Goal: Information Seeking & Learning: Check status

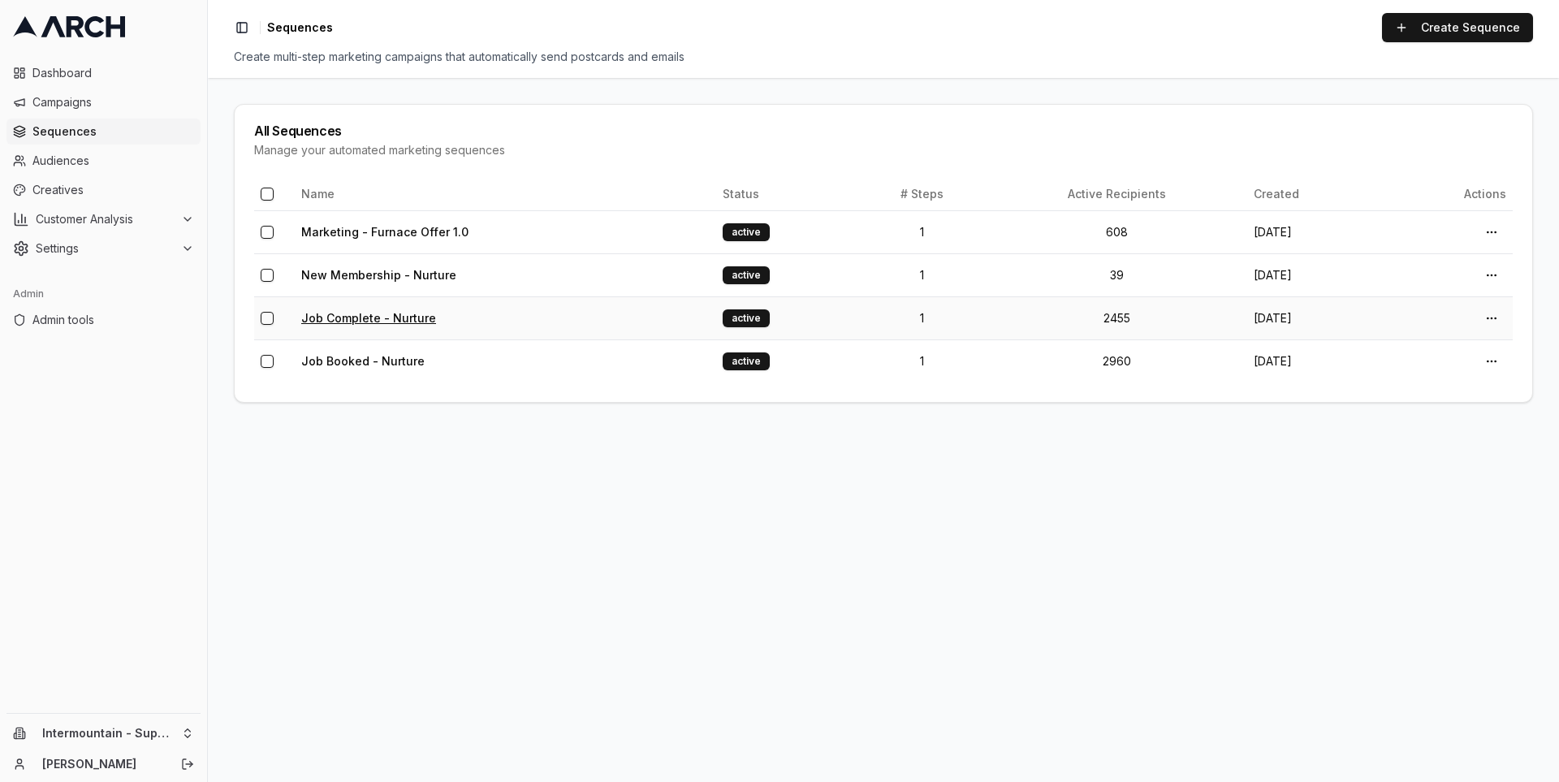
click at [356, 316] on link "Job Complete - Nurture" at bounding box center [368, 318] width 135 height 14
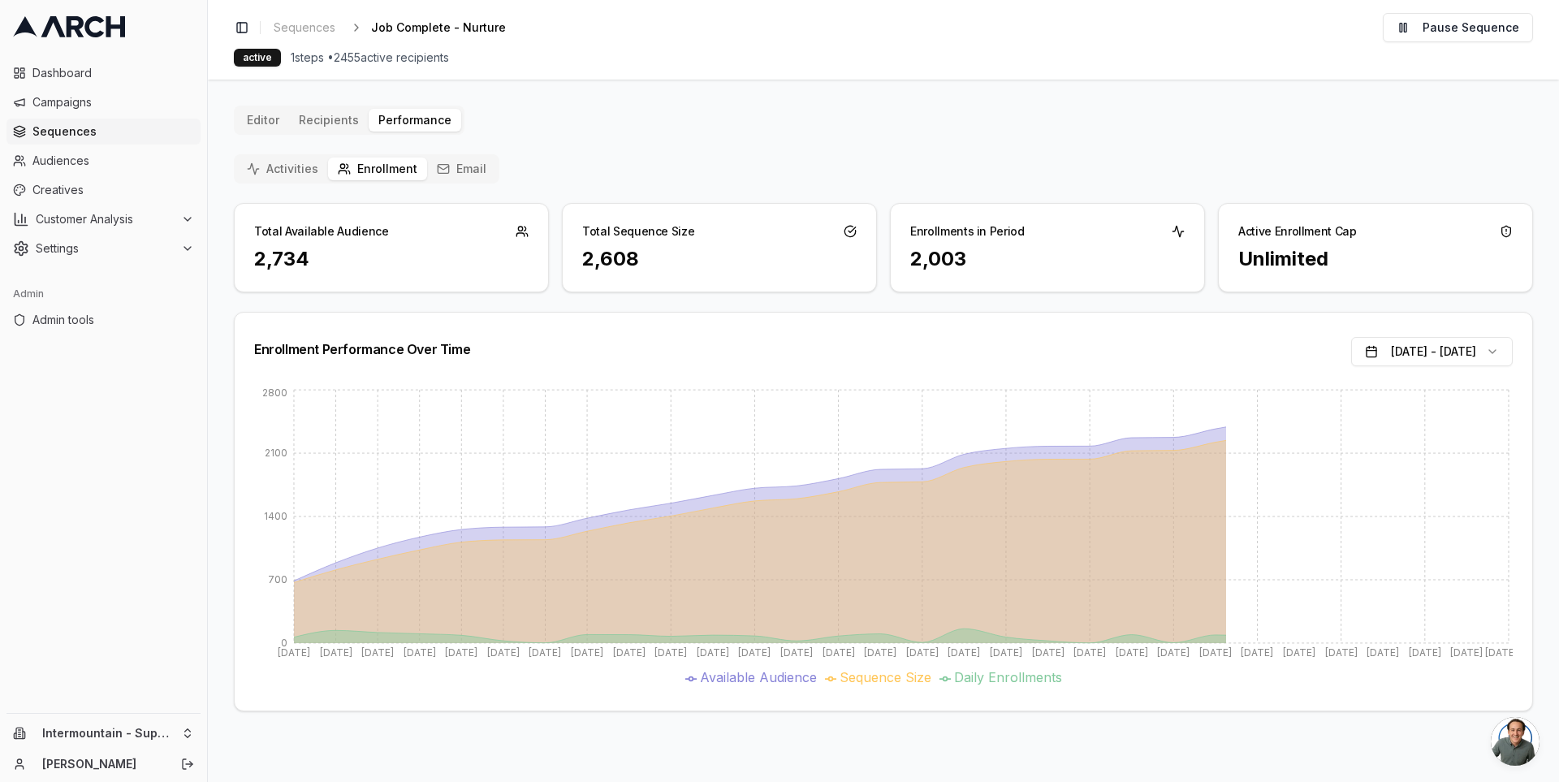
click at [278, 158] on button "Activities" at bounding box center [282, 169] width 91 height 23
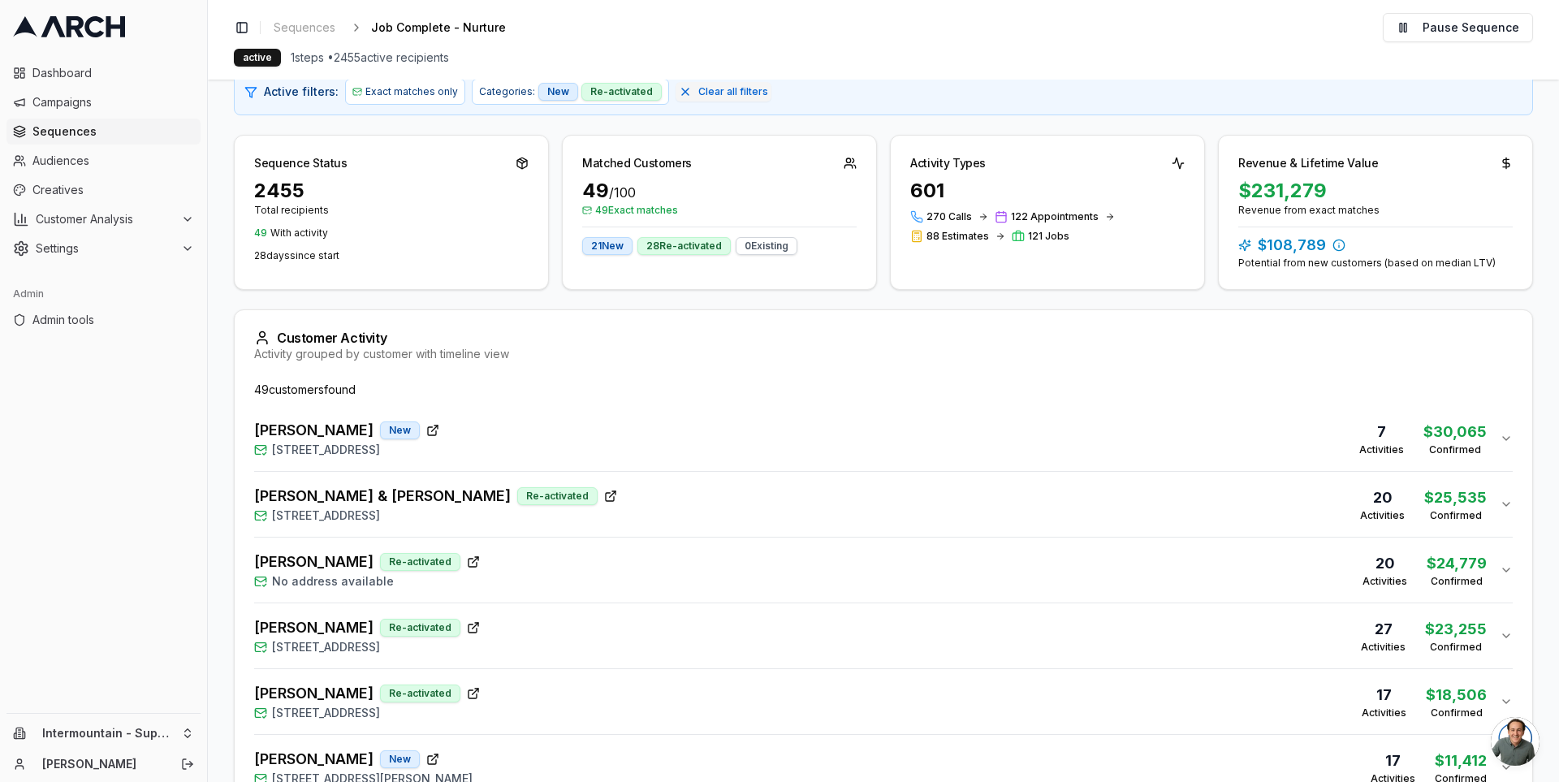
scroll to position [188, 0]
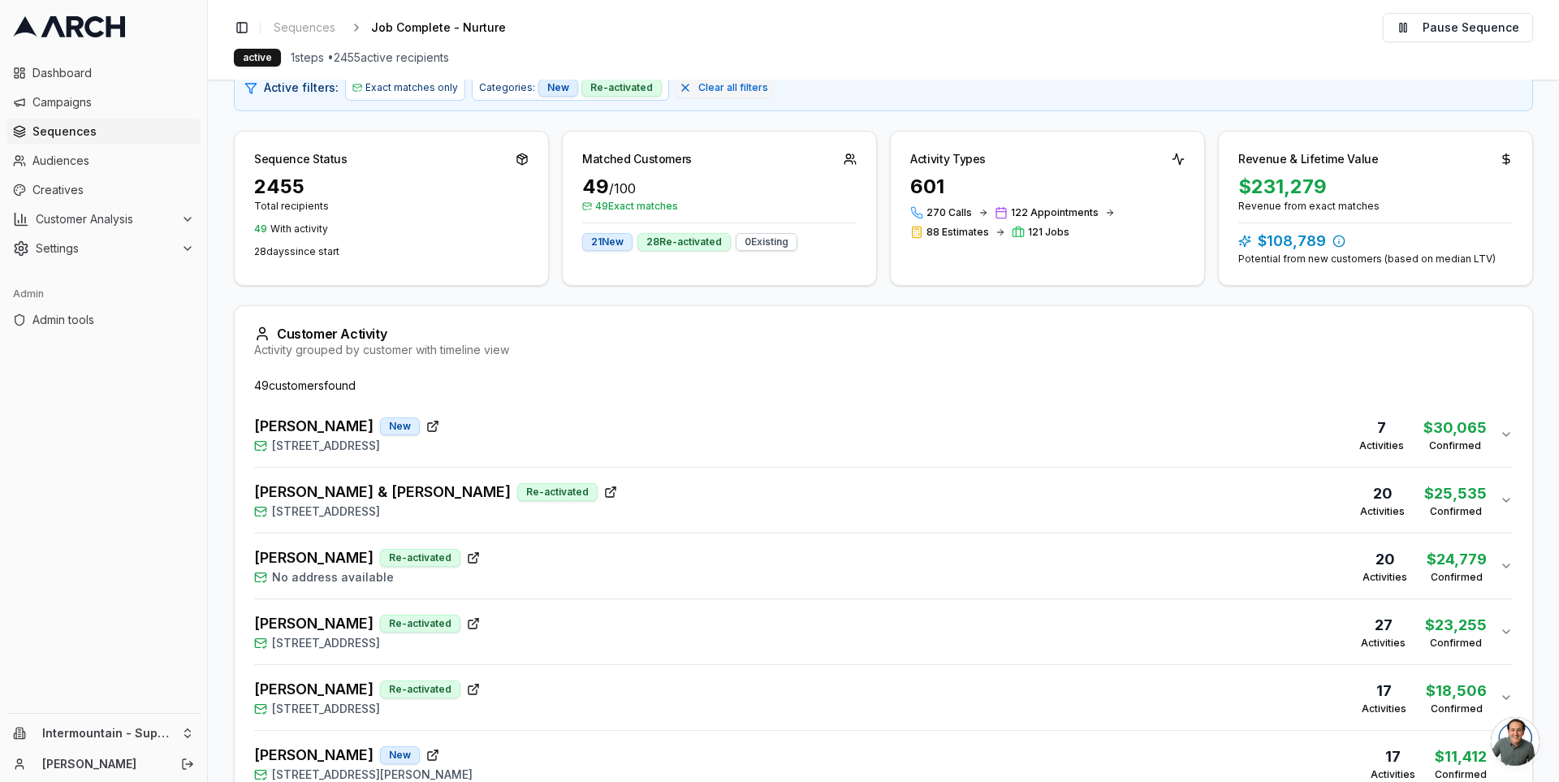
click at [808, 430] on div "Miles Maretich New 1873 North Concord Place, Saratoga Springs, UT 84045 7 Activ…" at bounding box center [877, 434] width 1246 height 39
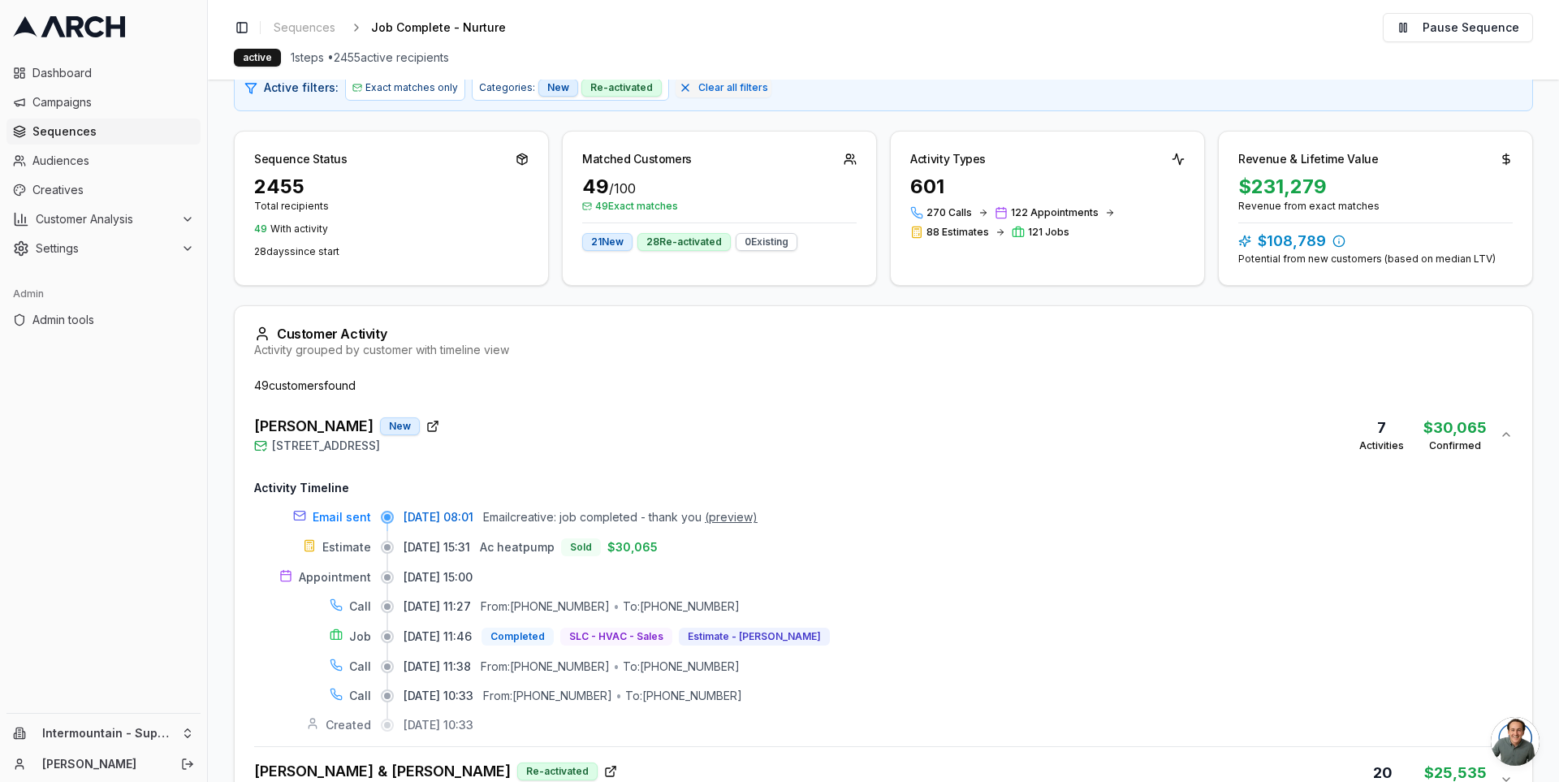
click at [808, 432] on div "Miles Maretich New 1873 North Concord Place, Saratoga Springs, UT 84045 7 Activ…" at bounding box center [877, 434] width 1246 height 39
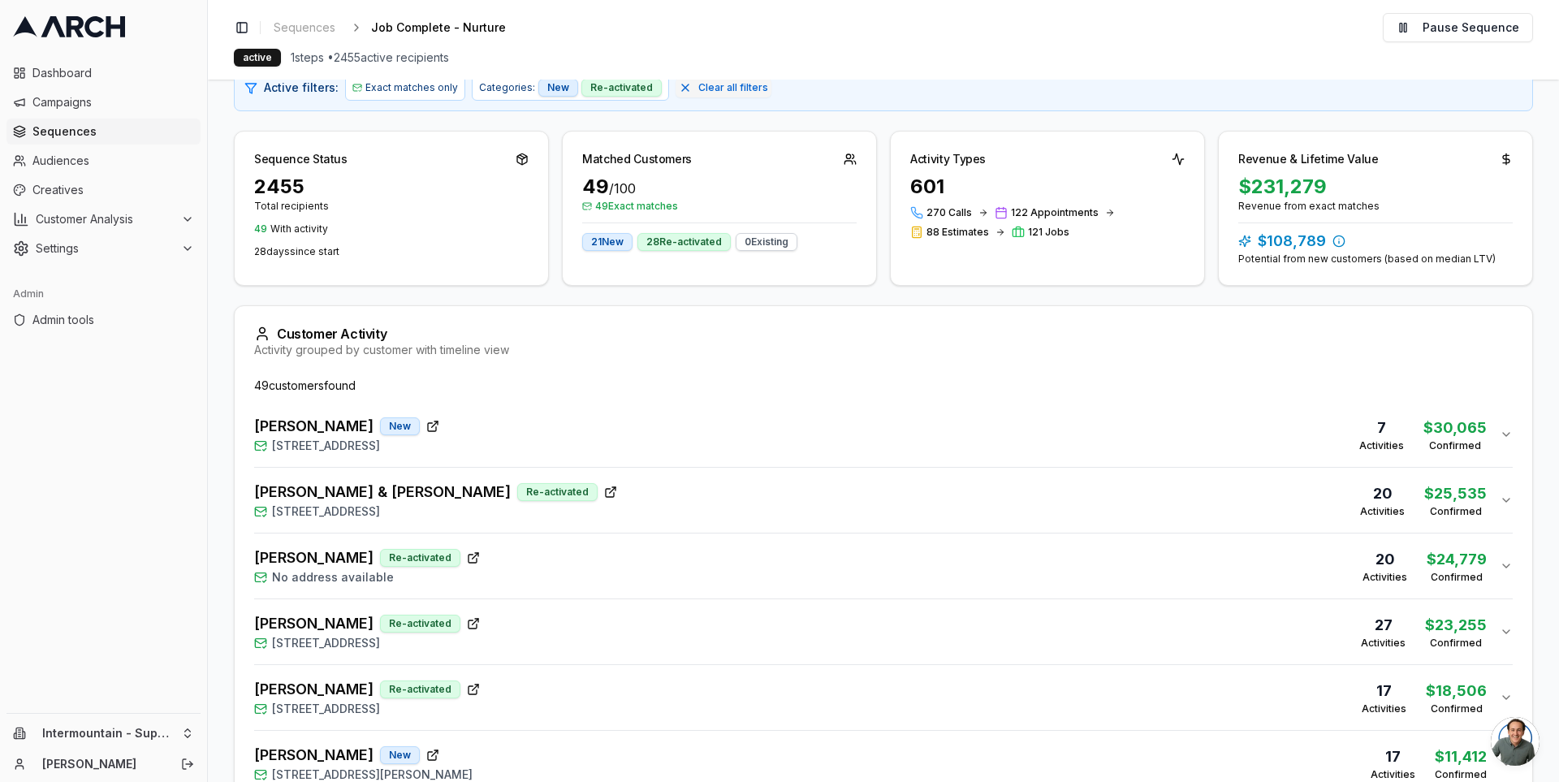
click at [771, 484] on div "[PERSON_NAME] & [PERSON_NAME] Re-activated [STREET_ADDRESS] 20 Activities $ 25,…" at bounding box center [877, 500] width 1246 height 39
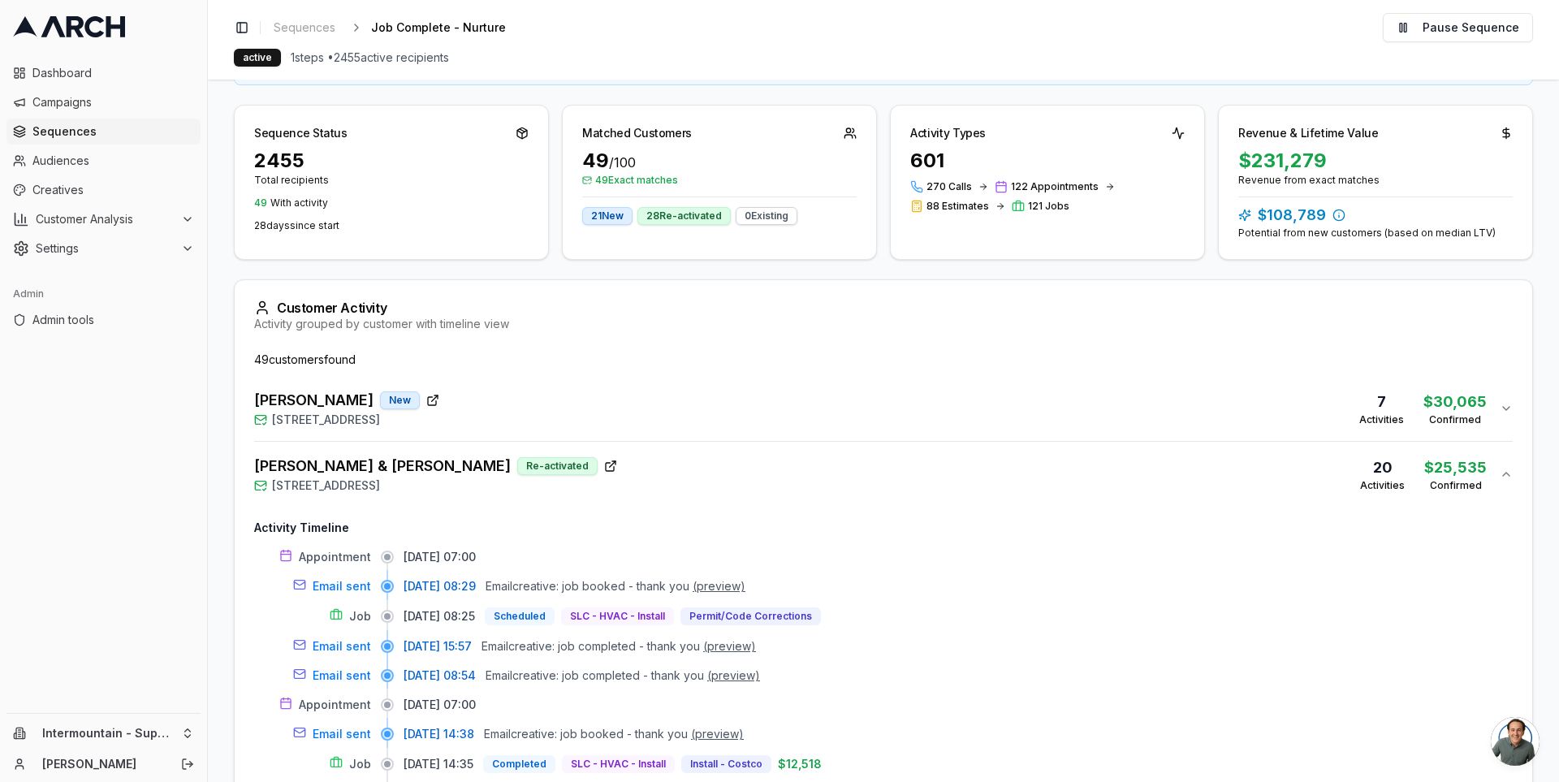
scroll to position [202, 0]
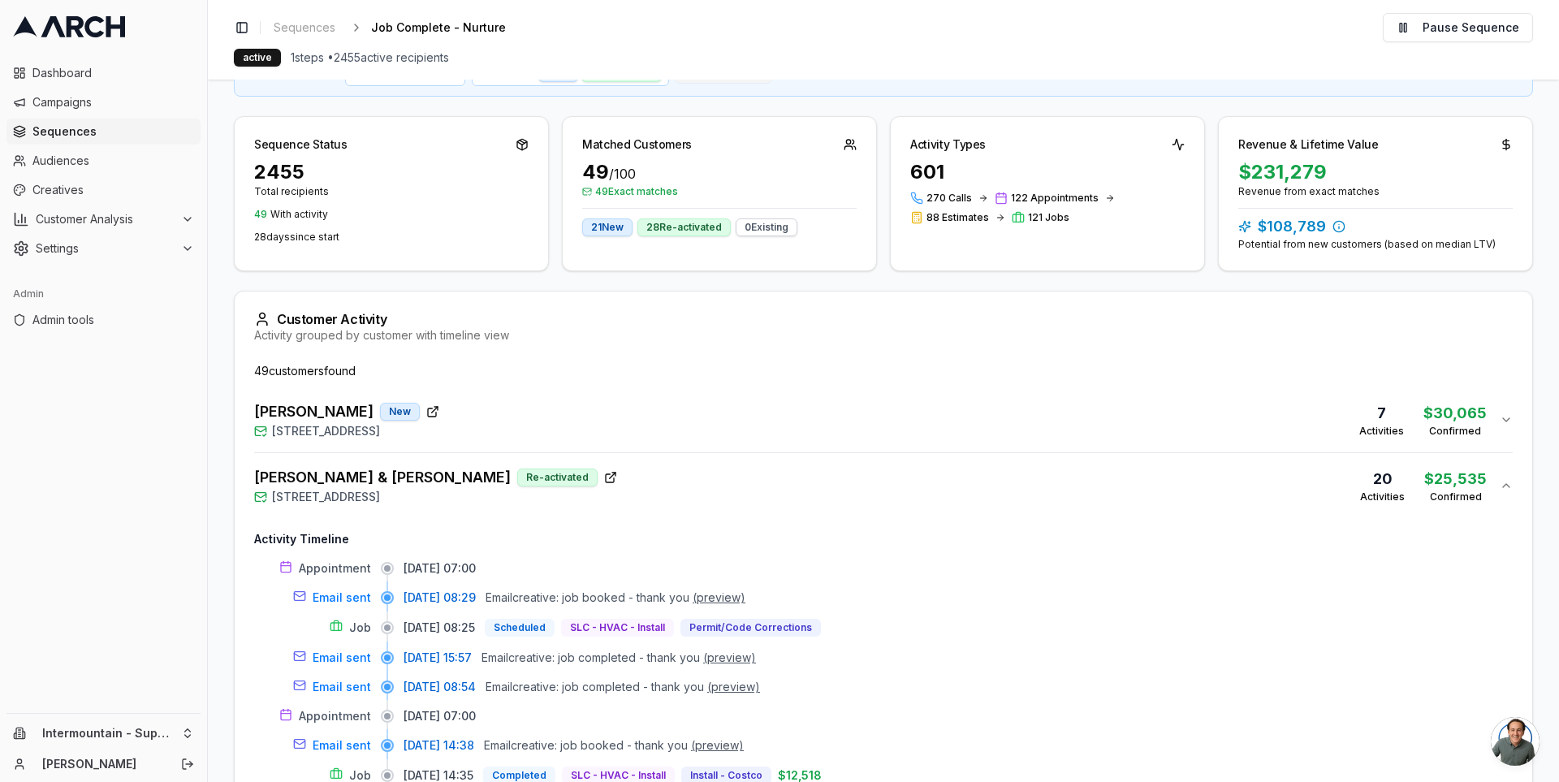
click at [766, 492] on div "[PERSON_NAME] & [PERSON_NAME] Re-activated [STREET_ADDRESS] 20 Activities $ 25,…" at bounding box center [877, 485] width 1246 height 39
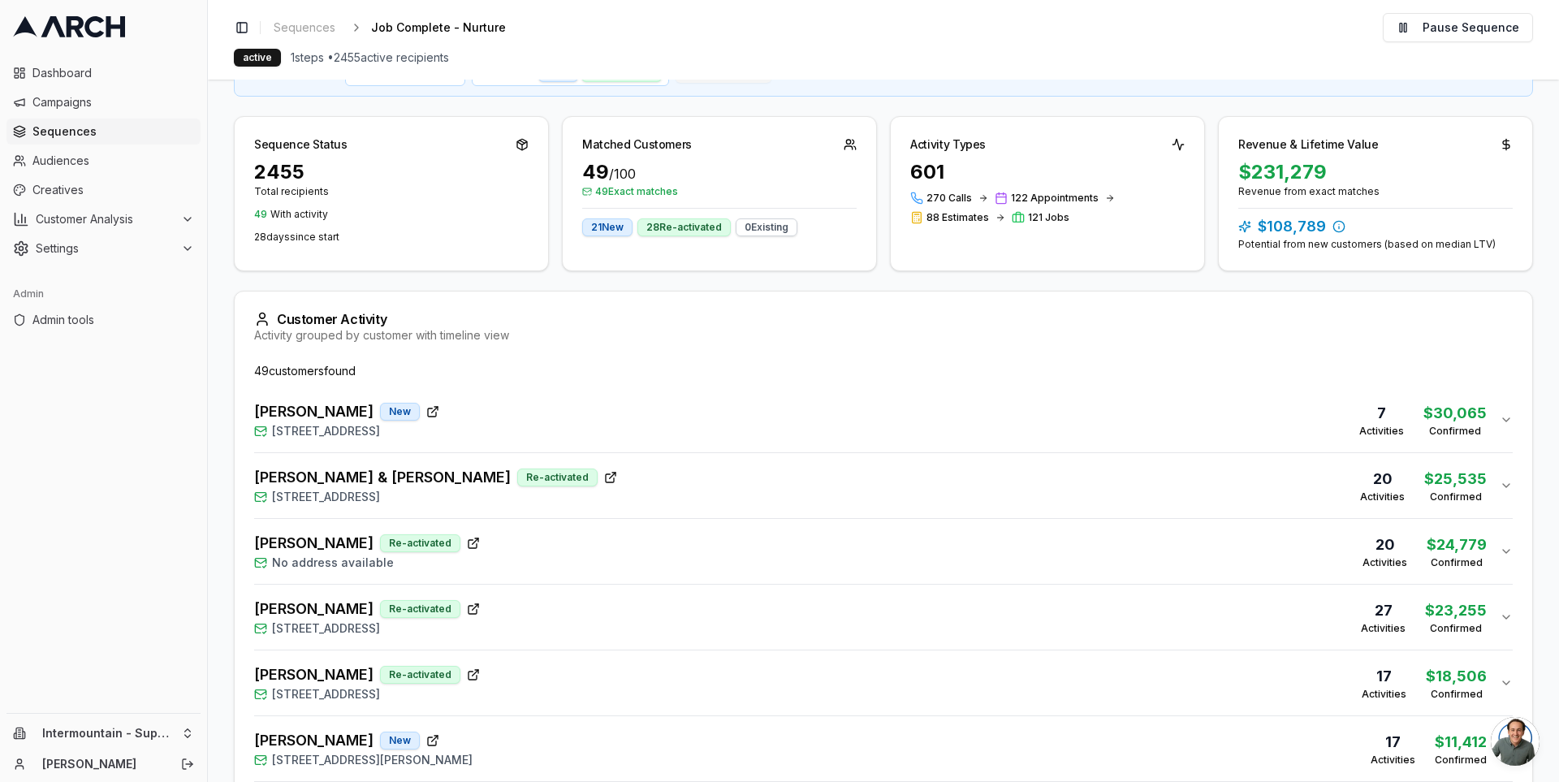
scroll to position [310, 0]
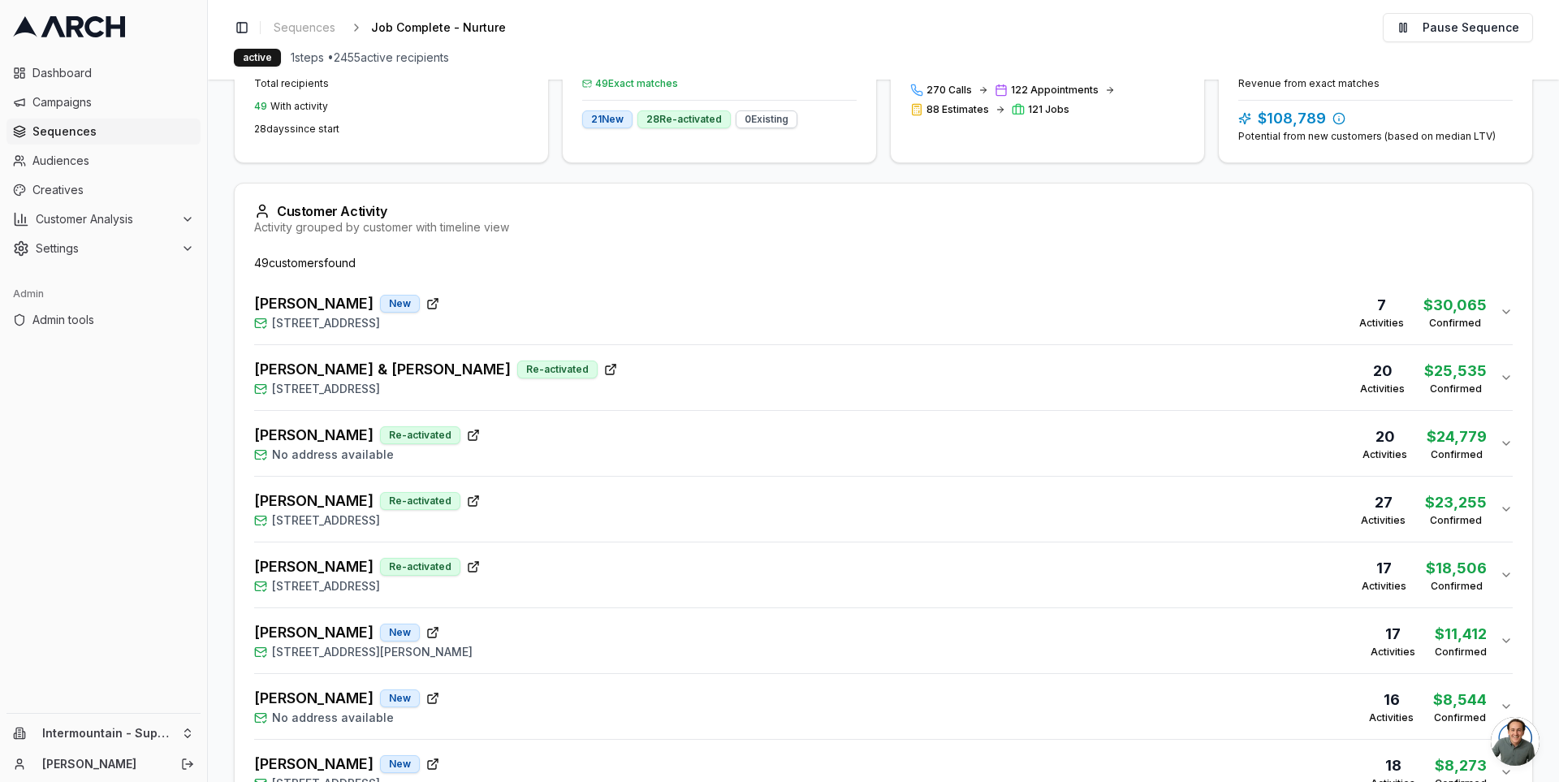
click at [771, 434] on div "[PERSON_NAME] Re-activated No address available 20 Activities $ 24,779 Confirmed" at bounding box center [877, 443] width 1246 height 39
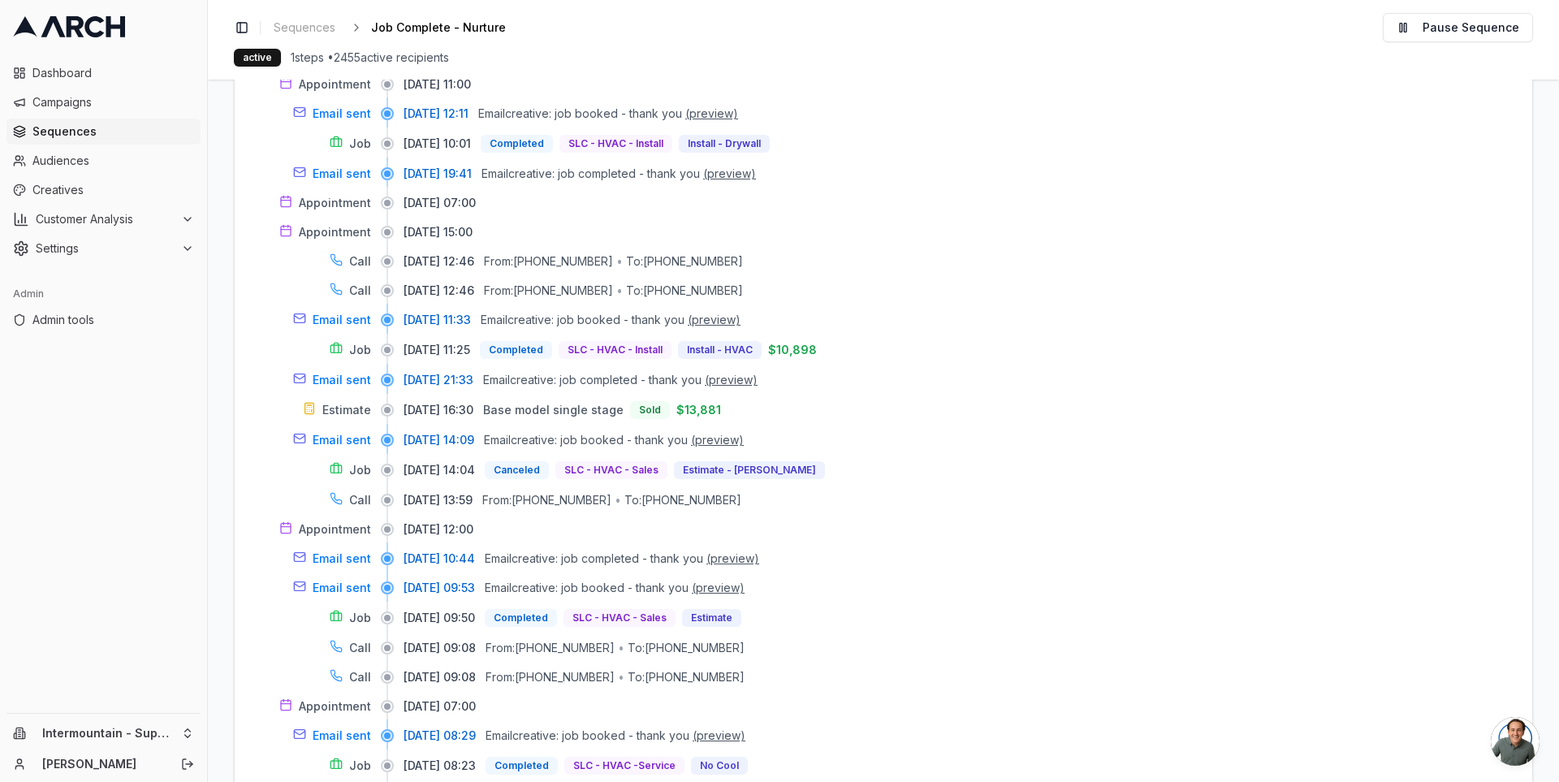
scroll to position [890, 0]
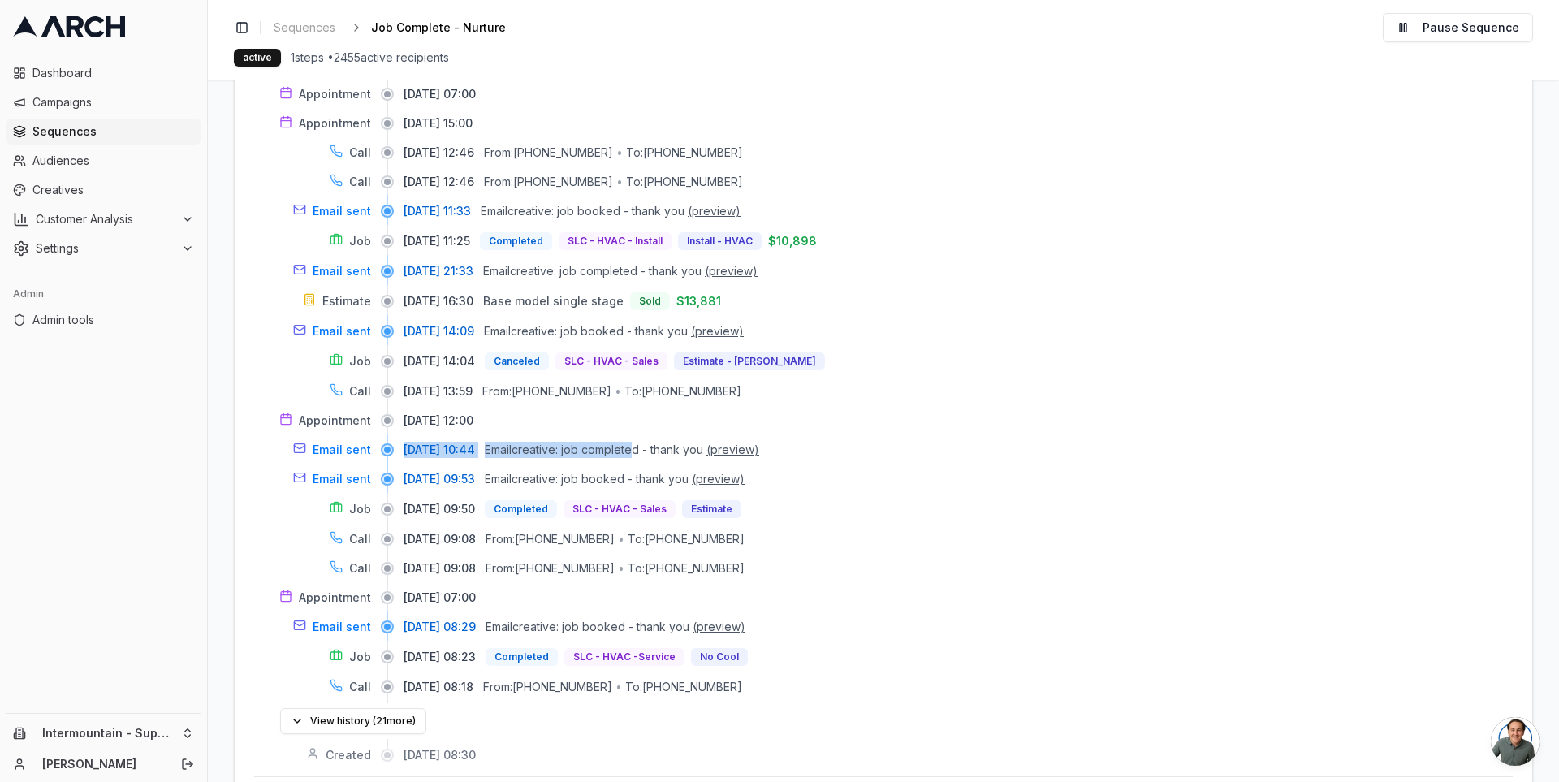
drag, startPoint x: 402, startPoint y: 445, endPoint x: 668, endPoint y: 448, distance: 266.4
click at [668, 448] on div "Email sent 09/09/2025, 10:44 Email creative: job completed - thank you (preview)" at bounding box center [883, 450] width 1259 height 16
click at [668, 448] on span "Email creative: job completed - thank you" at bounding box center [594, 450] width 218 height 16
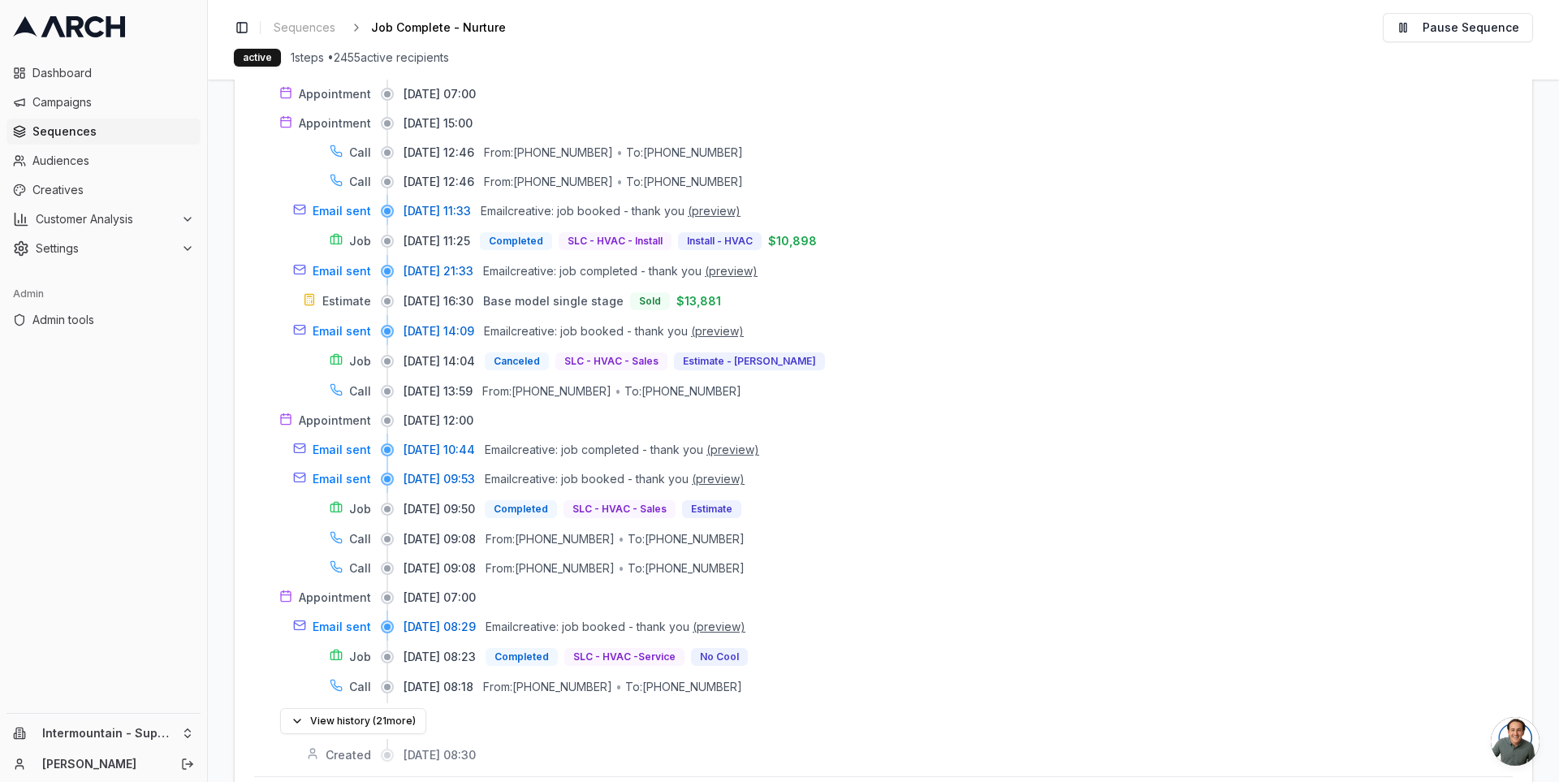
click at [221, 577] on main "Editor Recipients Performance Activities Enrollment Email Filters 2 Active filt…" at bounding box center [883, 431] width 1351 height 702
click at [574, 620] on span "Email creative: job booked - thank you" at bounding box center [588, 627] width 204 height 16
click at [554, 624] on span "Email creative: job booked - thank you" at bounding box center [588, 627] width 204 height 16
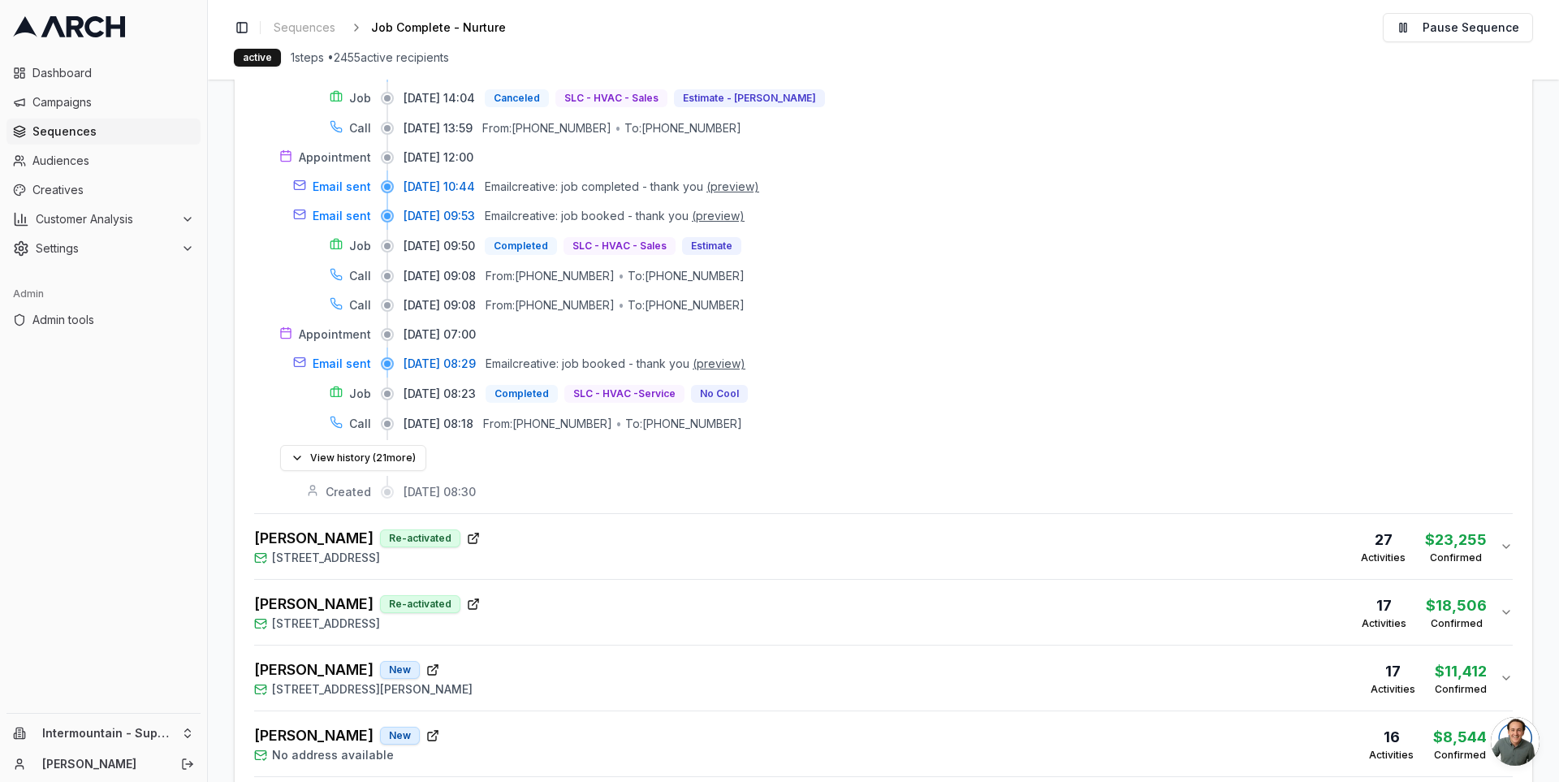
scroll to position [1177, 0]
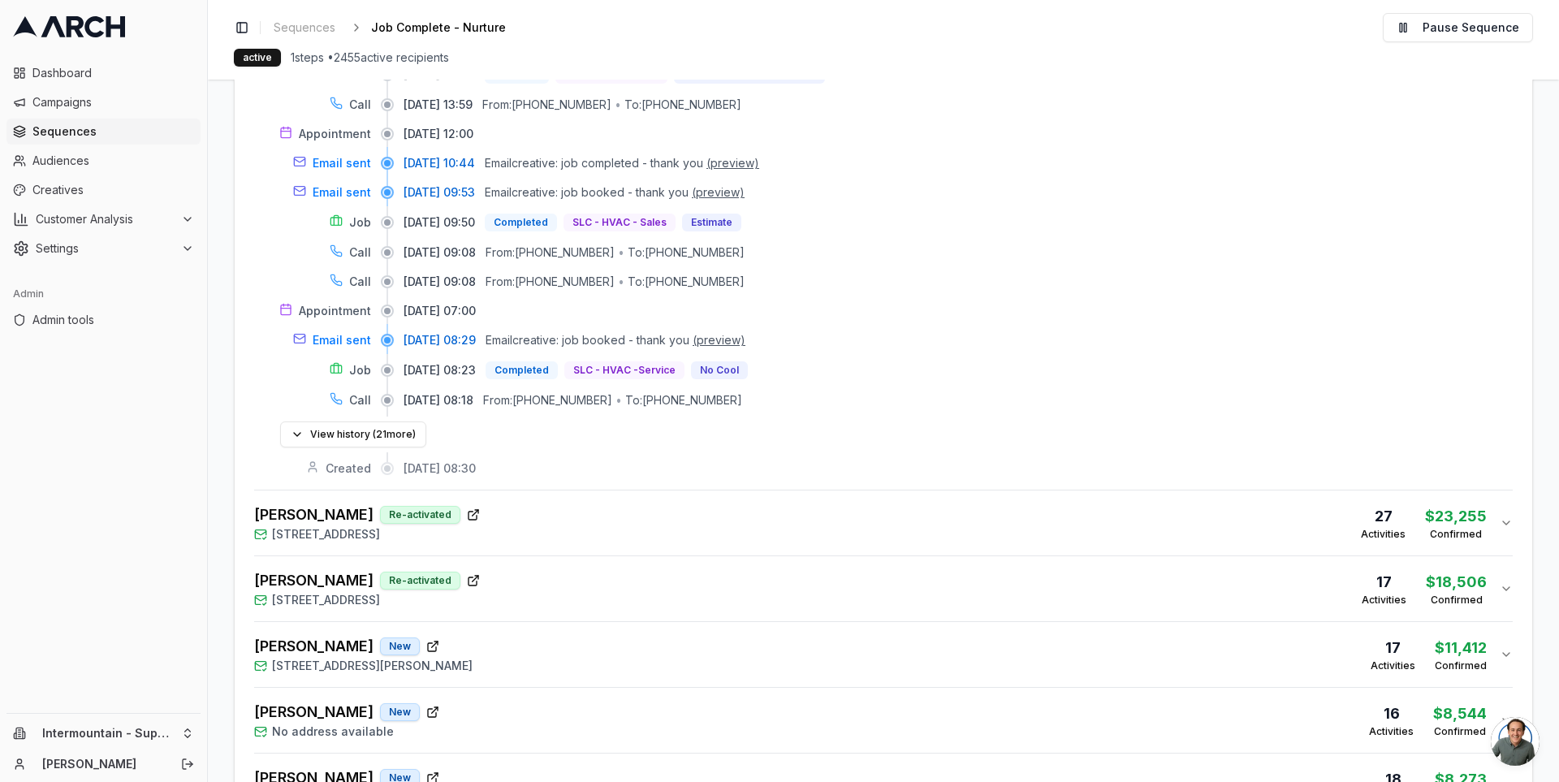
click at [590, 516] on div "STACEY LORTON Re-activated 280 North 2975 West, Layton, UT 84041 27 Activities …" at bounding box center [877, 522] width 1246 height 39
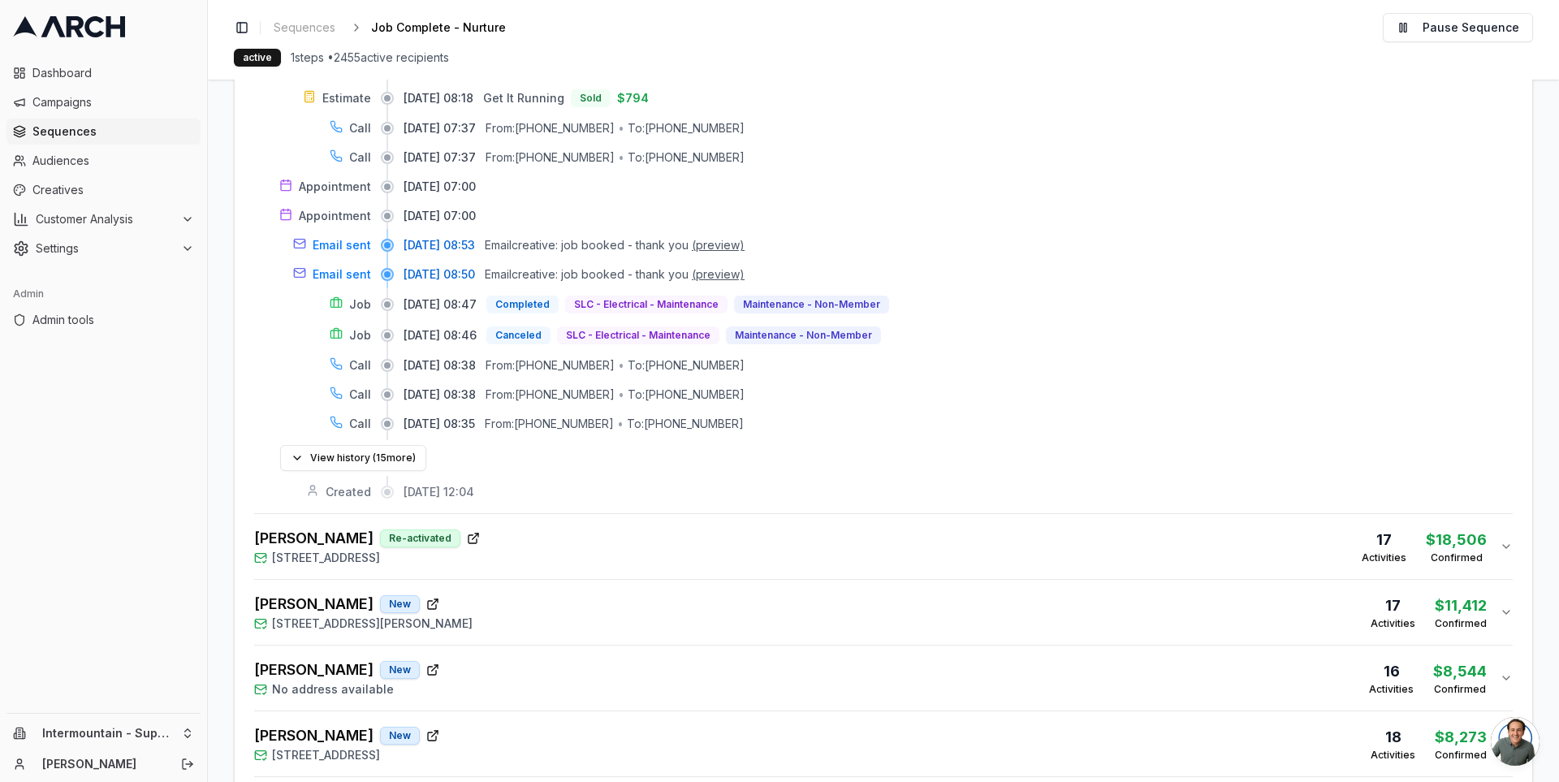
scroll to position [2327, 0]
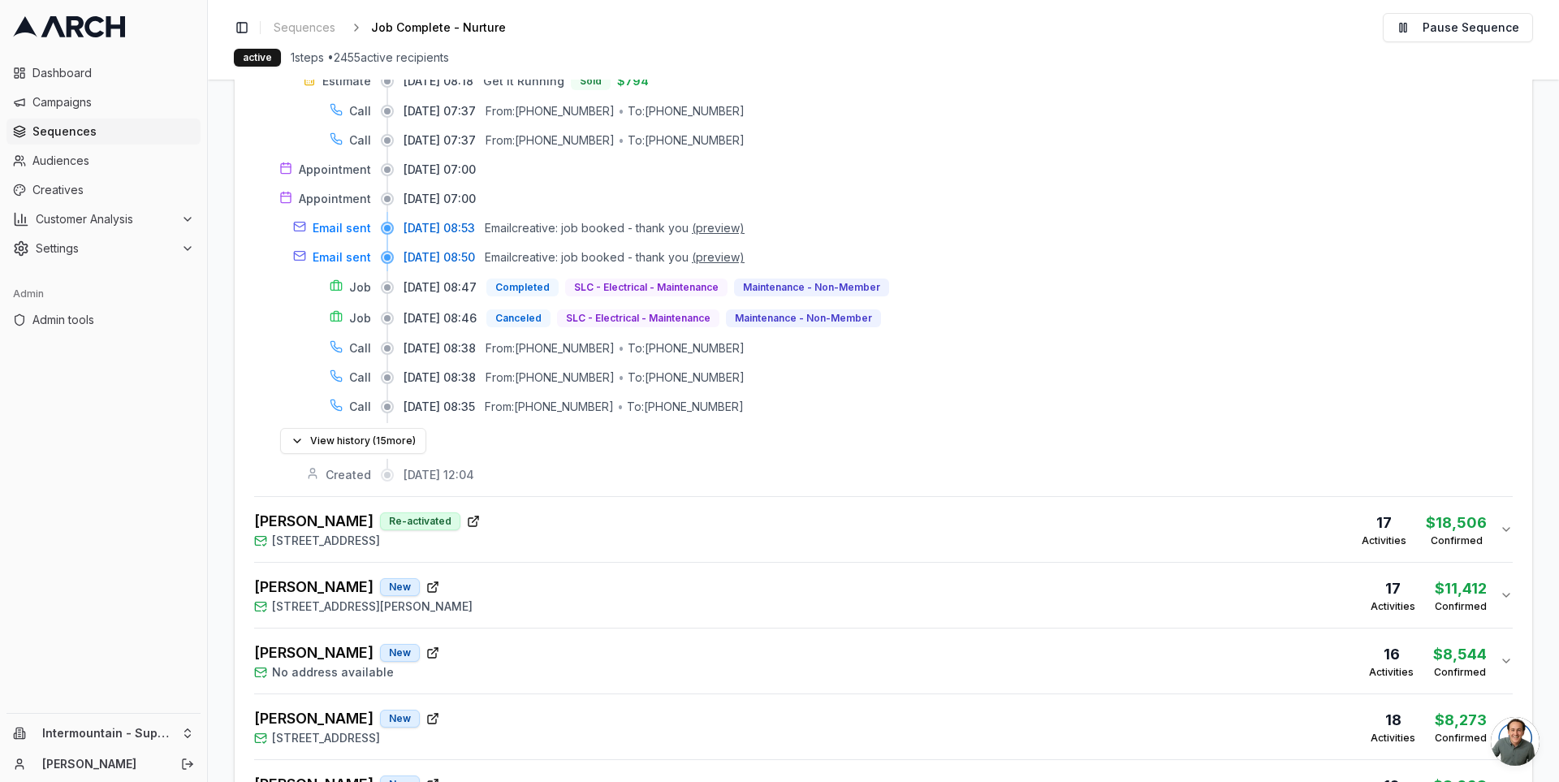
click at [590, 516] on div "AHRON KILGER Re-activated 7424 Hitching Post Drive, Park City, UT 84098 17 Acti…" at bounding box center [877, 529] width 1246 height 39
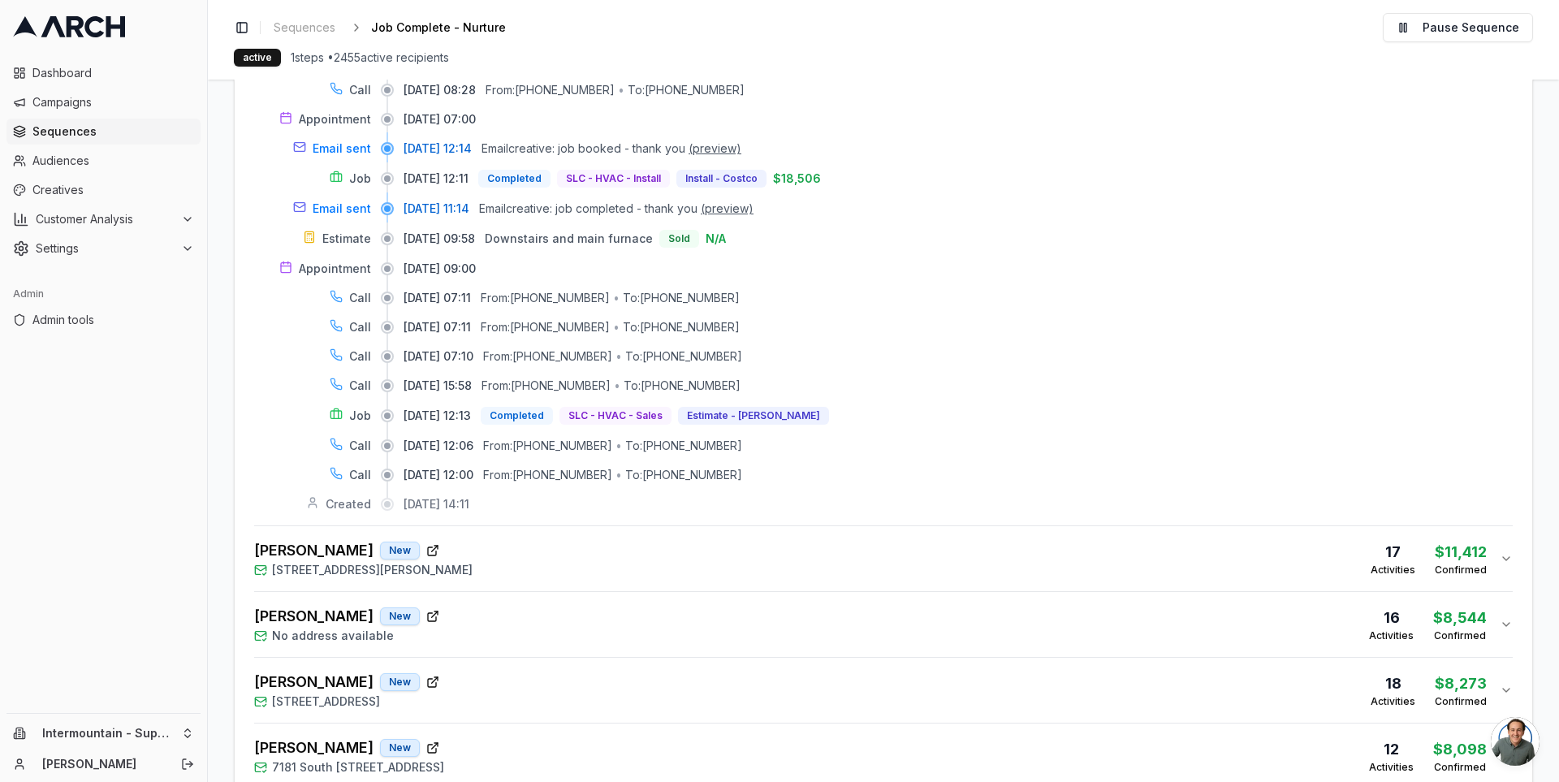
scroll to position [3174, 0]
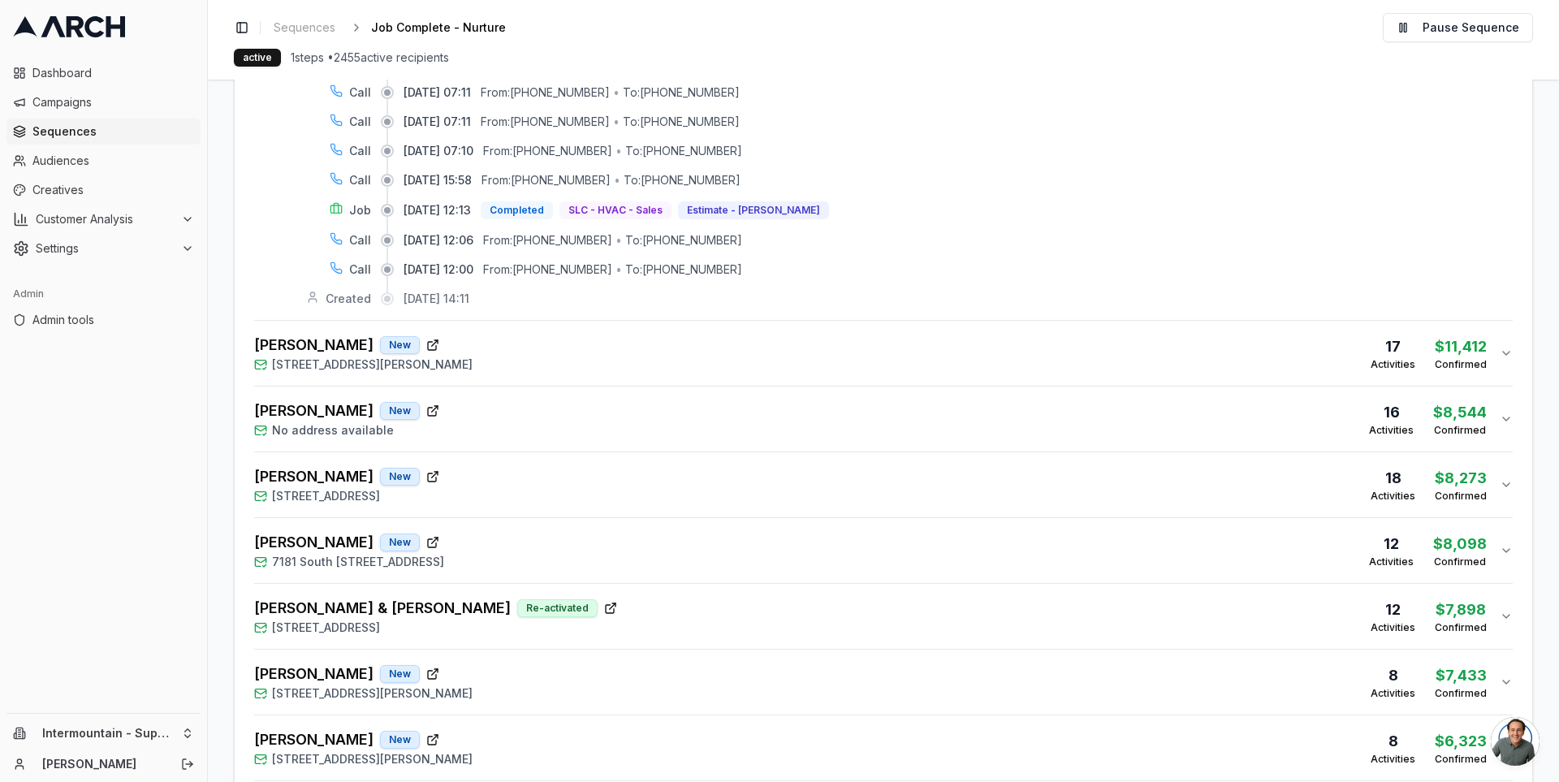
click at [582, 340] on div "WENDY RUIZ New 1026 Shepard Creek Parkway, Farmington, UT 84025 17 Activities $…" at bounding box center [877, 353] width 1246 height 39
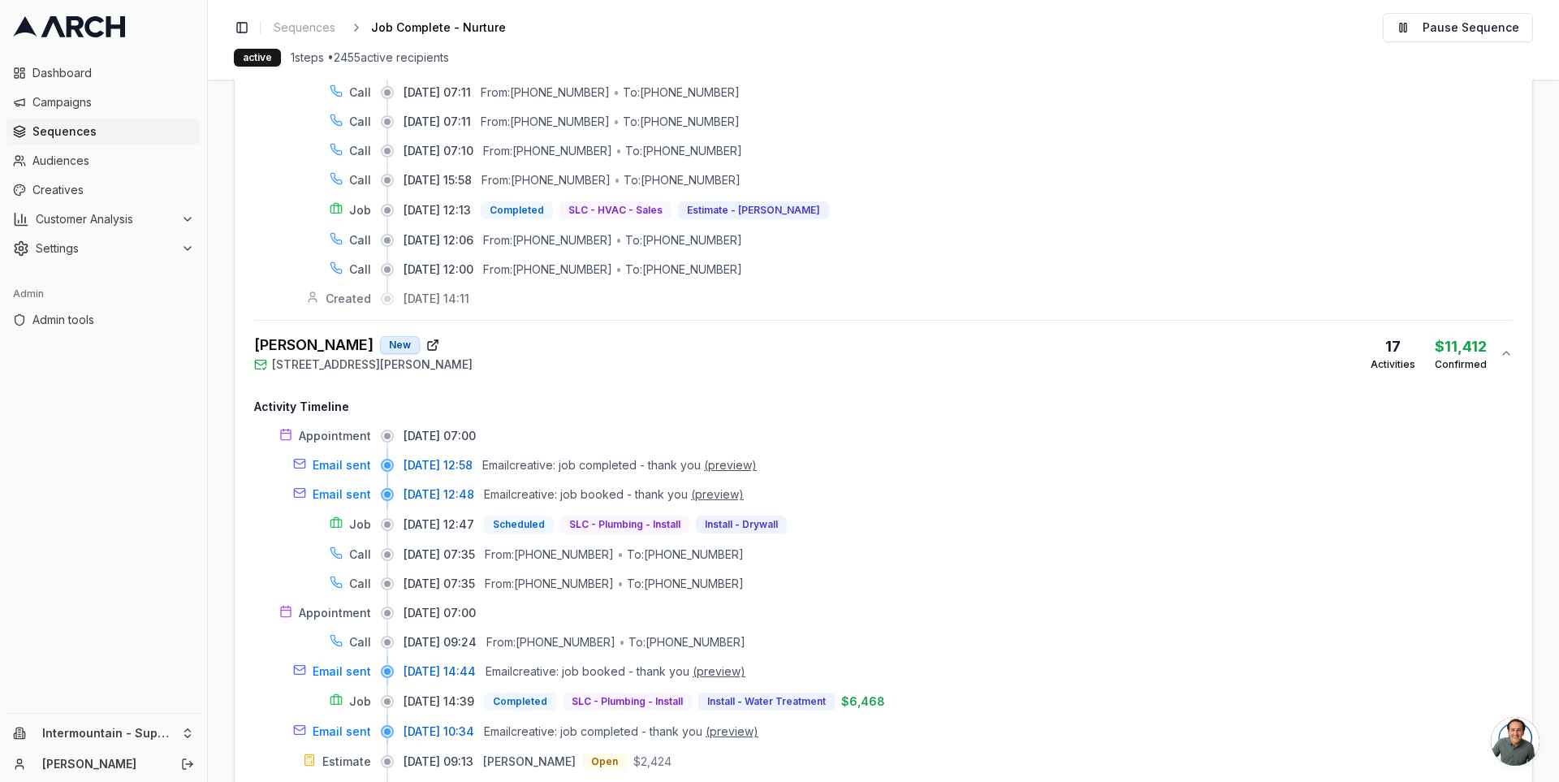
click at [603, 457] on span "Email creative: job completed - thank you" at bounding box center [591, 465] width 218 height 16
click at [599, 457] on span "Email creative: job completed - thank you" at bounding box center [591, 465] width 218 height 16
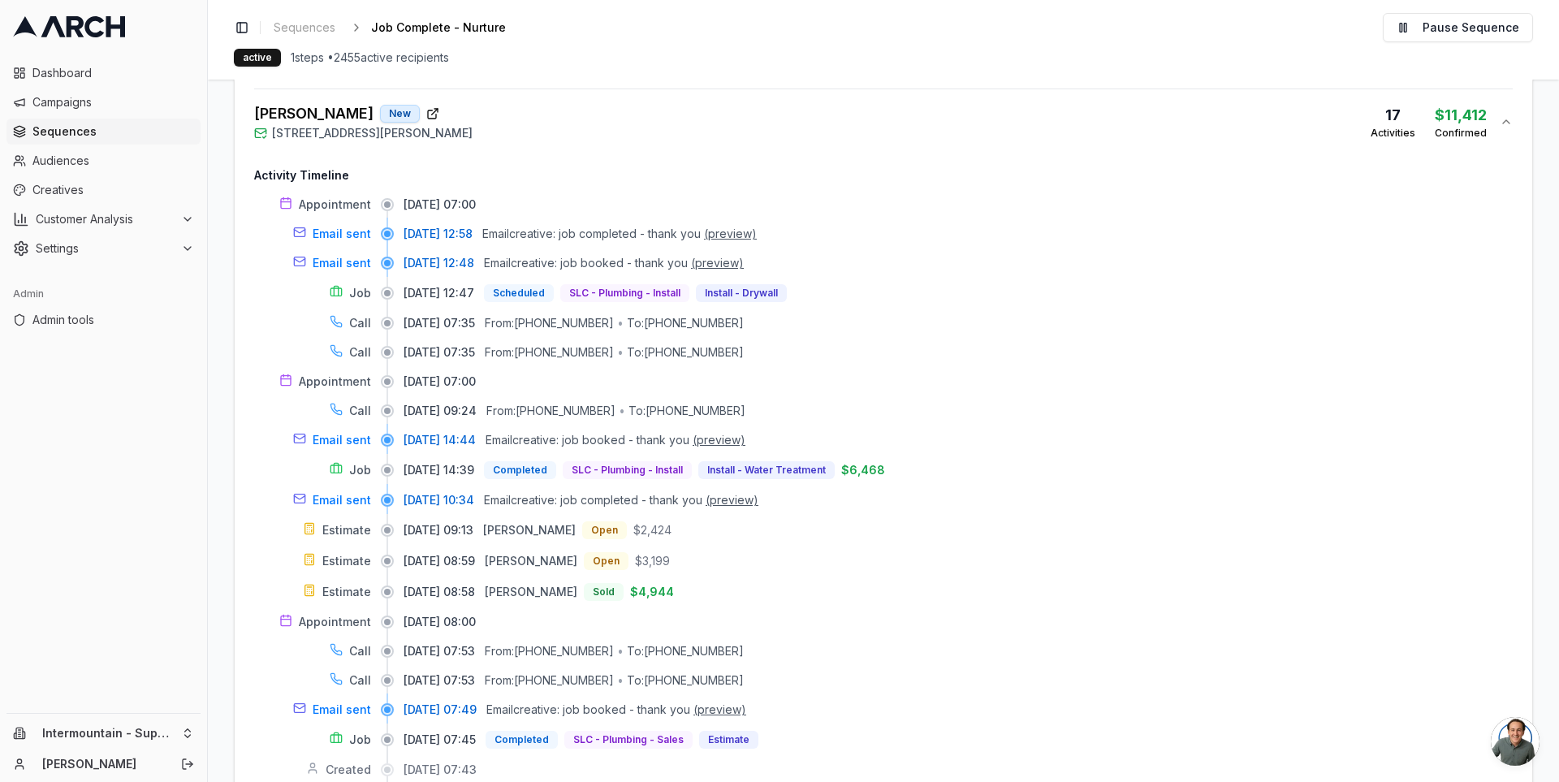
scroll to position [3425, 0]
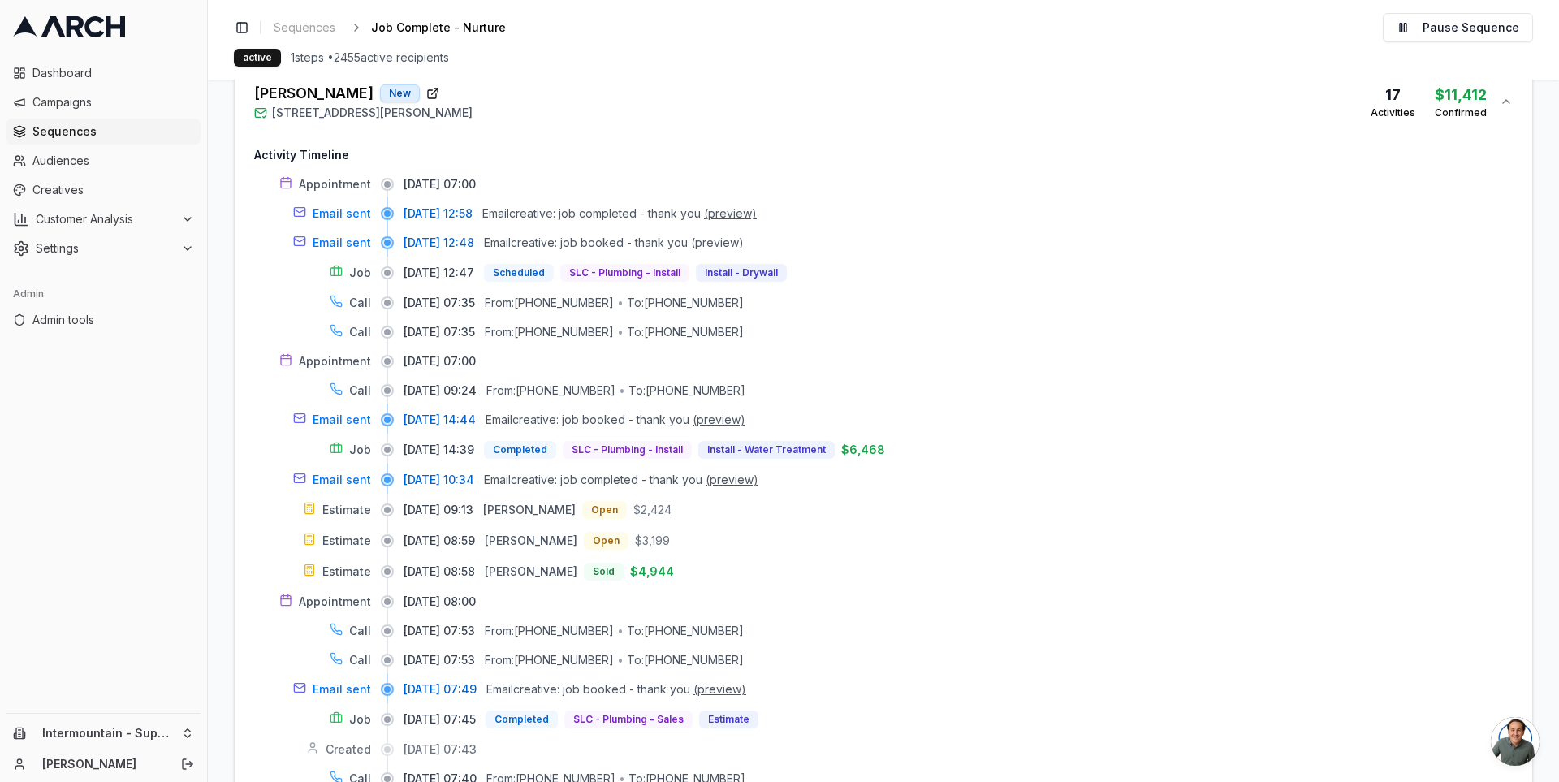
click at [559, 472] on span "Email creative: job completed - thank you" at bounding box center [593, 480] width 218 height 16
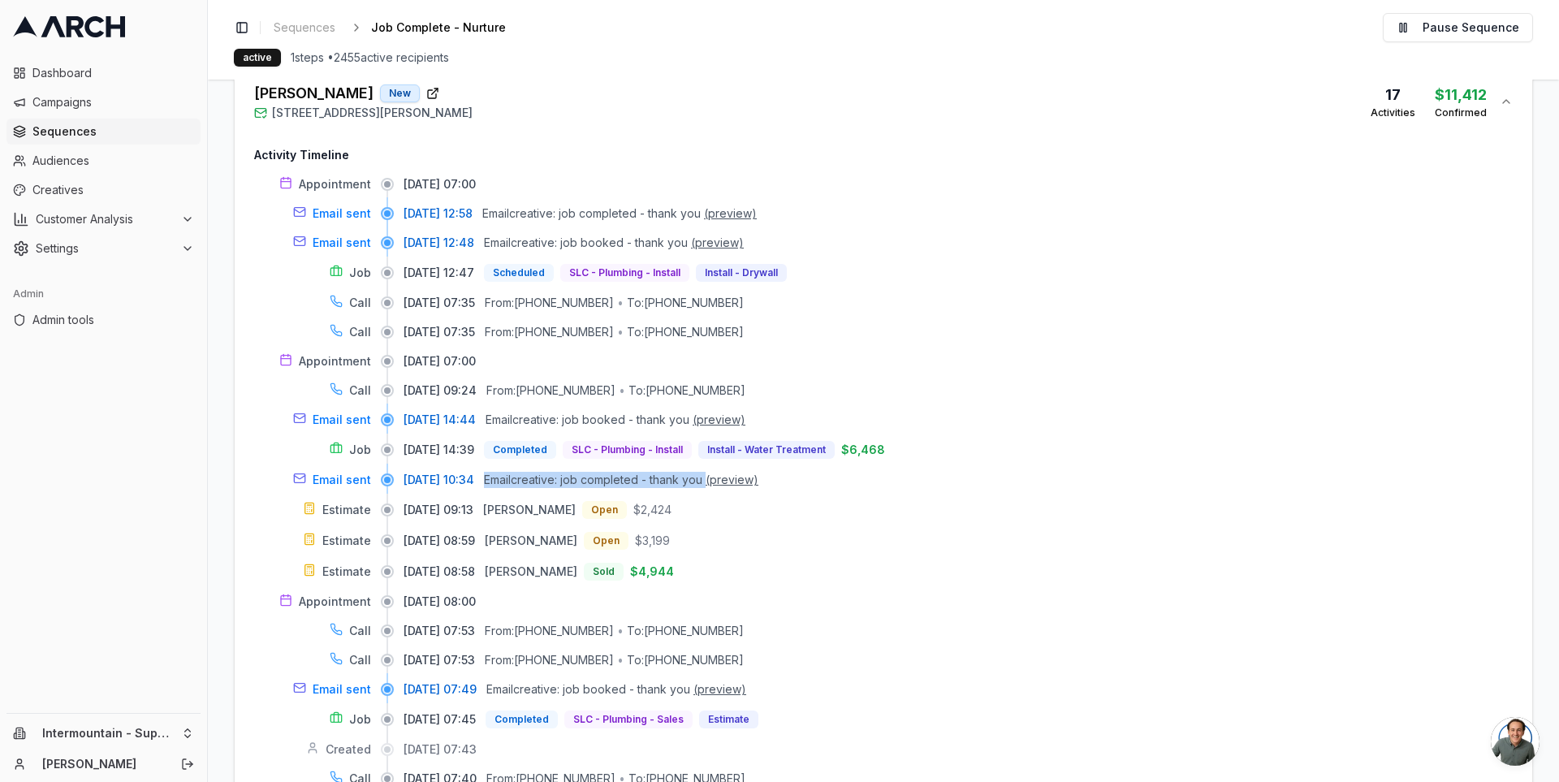
click at [559, 472] on span "Email creative: job completed - thank you" at bounding box center [593, 480] width 218 height 16
click at [587, 472] on span "Email creative: job completed - thank you" at bounding box center [593, 480] width 218 height 16
drag, startPoint x: 903, startPoint y: 436, endPoint x: 863, endPoint y: 436, distance: 39.8
click at [863, 441] on div "09/22/2025, 14:39 Completed SLC - Plumbing - Install Install - Water Treatment …" at bounding box center [958, 450] width 1109 height 18
click at [863, 442] on span "$6,468" at bounding box center [863, 450] width 44 height 16
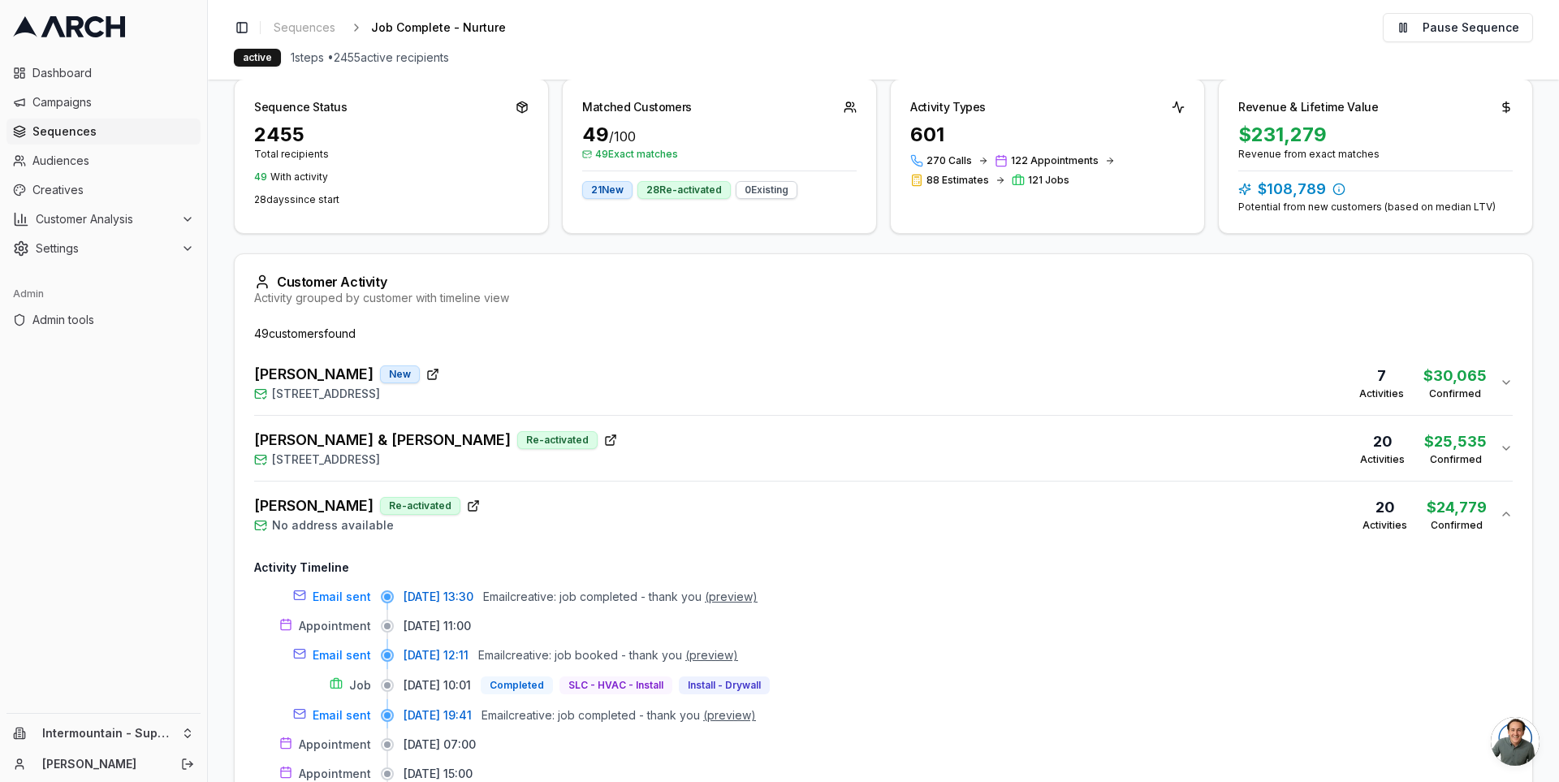
scroll to position [0, 0]
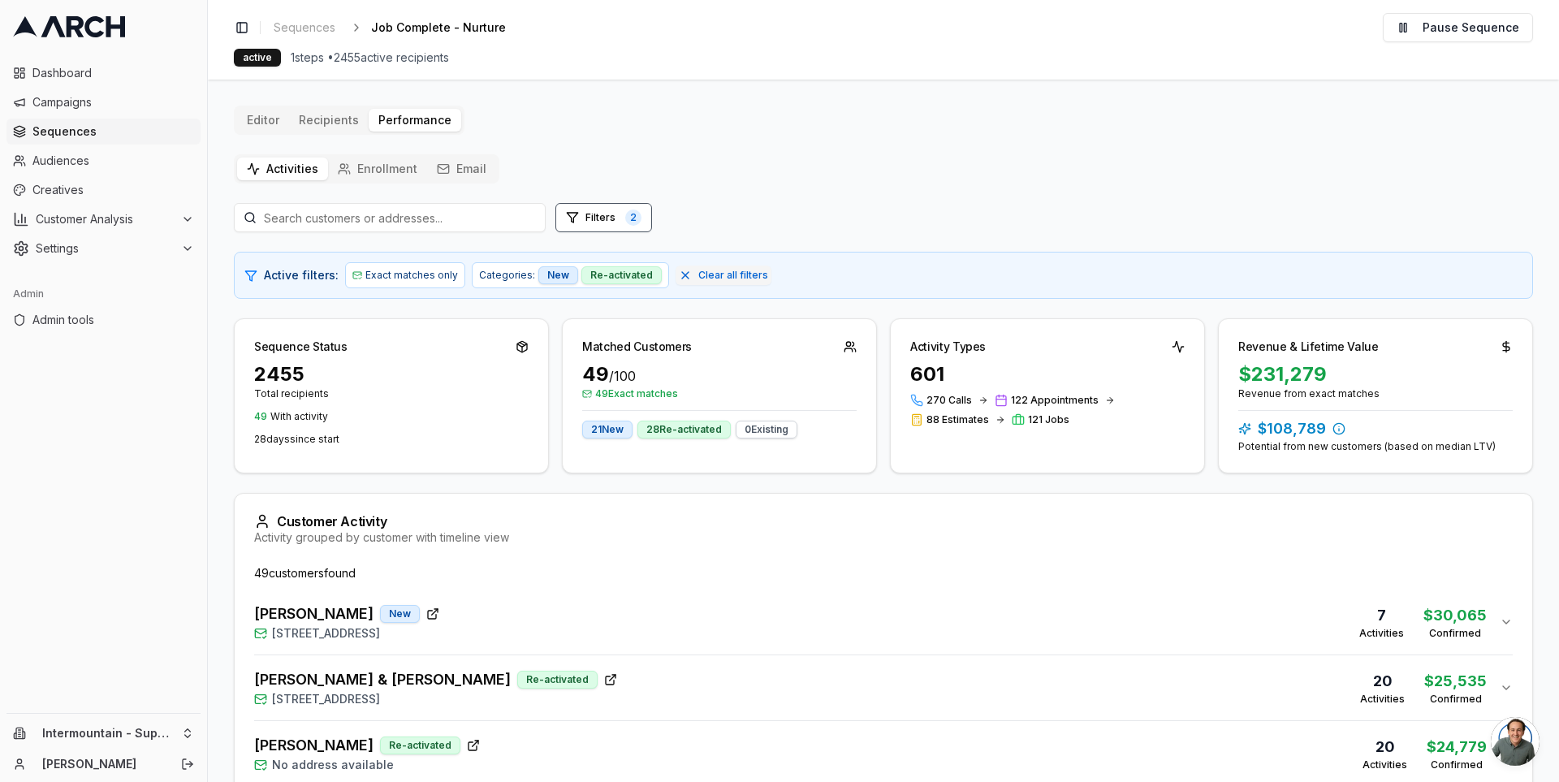
click at [829, 611] on div "Miles Maretich New 1873 North Concord Place, Saratoga Springs, UT 84045 7 Activ…" at bounding box center [877, 622] width 1246 height 39
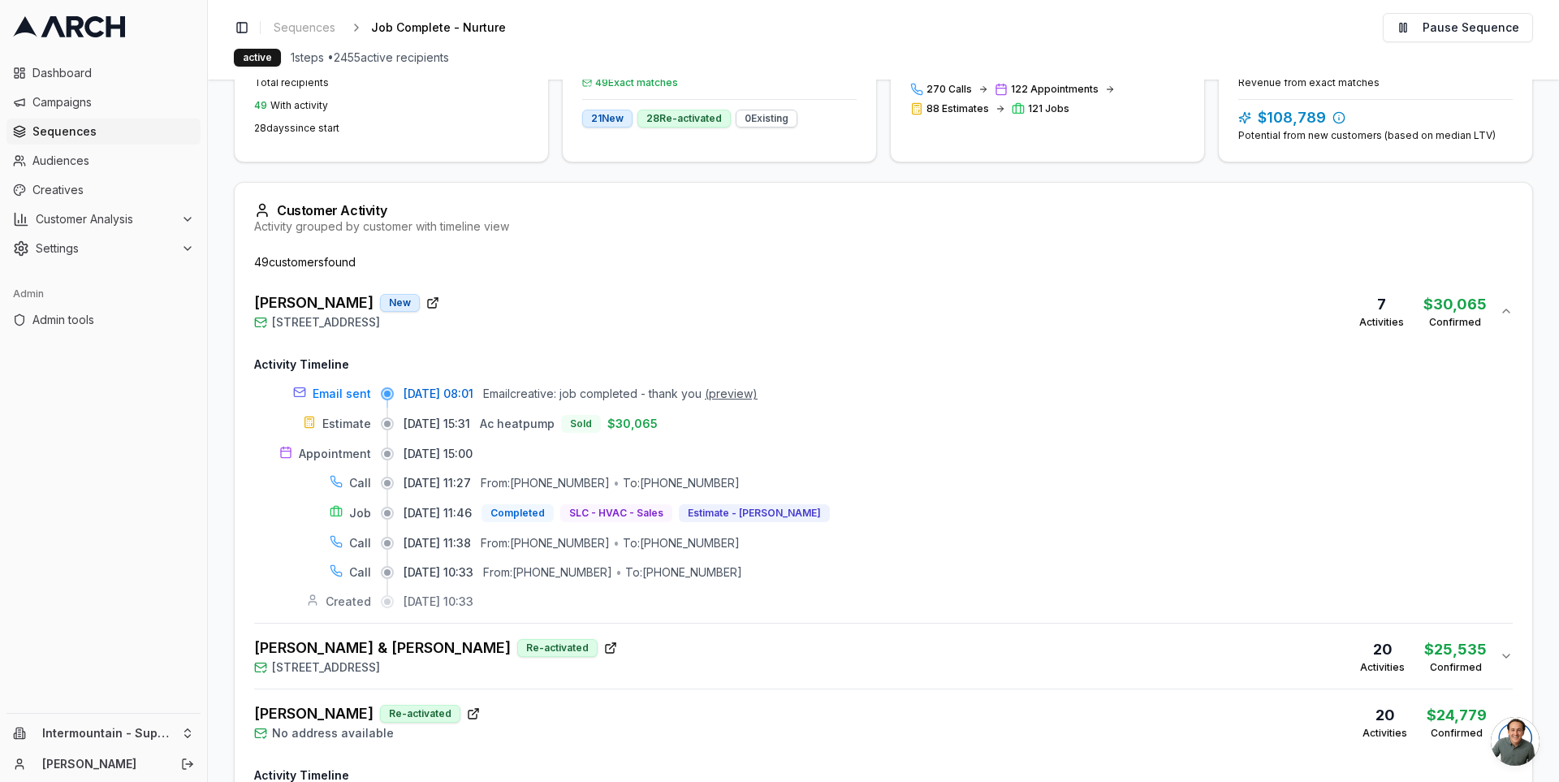
scroll to position [309, 0]
click at [897, 306] on div "Miles Maretich New 1873 North Concord Place, Saratoga Springs, UT 84045 7 Activ…" at bounding box center [877, 313] width 1246 height 39
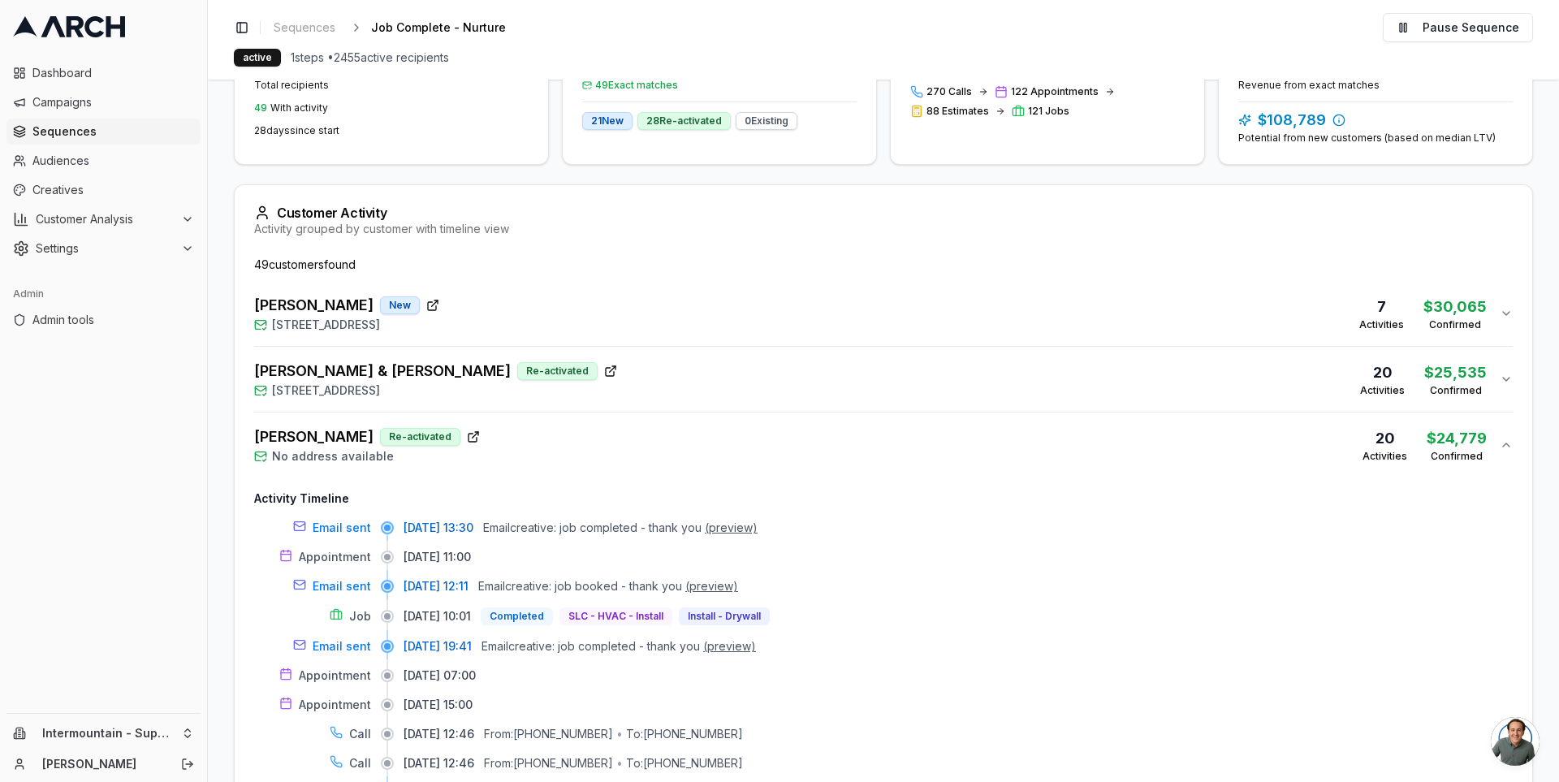
click at [860, 366] on div "[PERSON_NAME] & [PERSON_NAME] Re-activated [STREET_ADDRESS] 20 Activities $ 25,…" at bounding box center [877, 379] width 1246 height 39
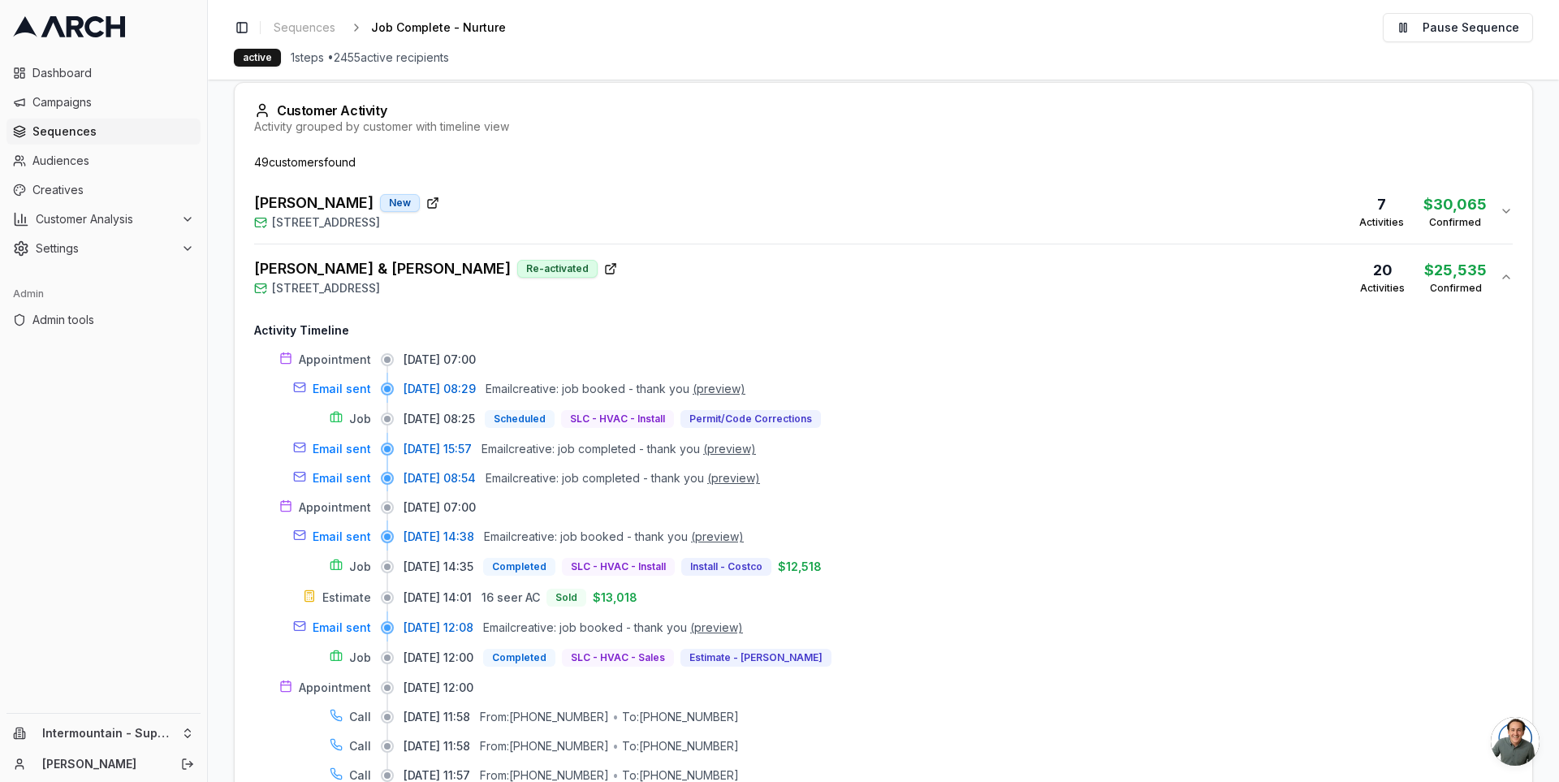
click at [841, 289] on div "[PERSON_NAME] & [PERSON_NAME] Re-activated [STREET_ADDRESS] 20 Activities $ 25,…" at bounding box center [877, 276] width 1246 height 39
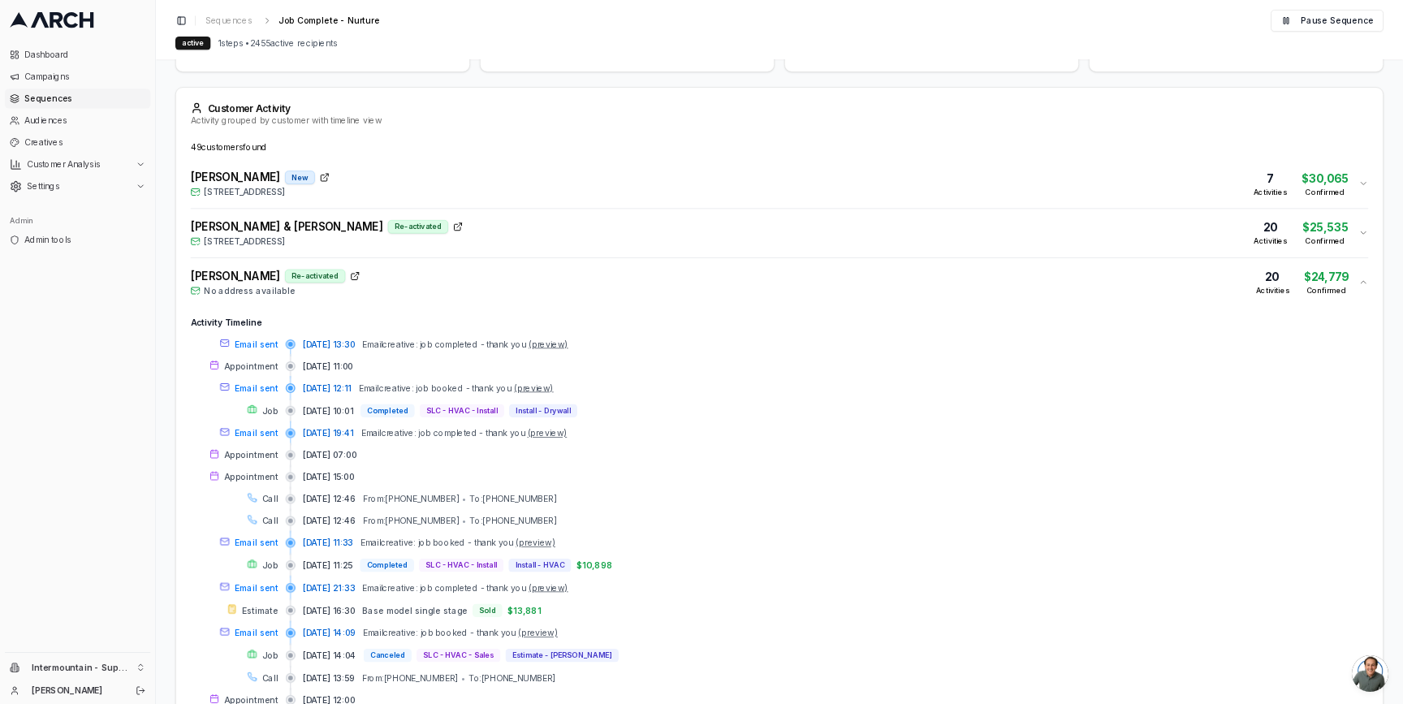
scroll to position [0, 0]
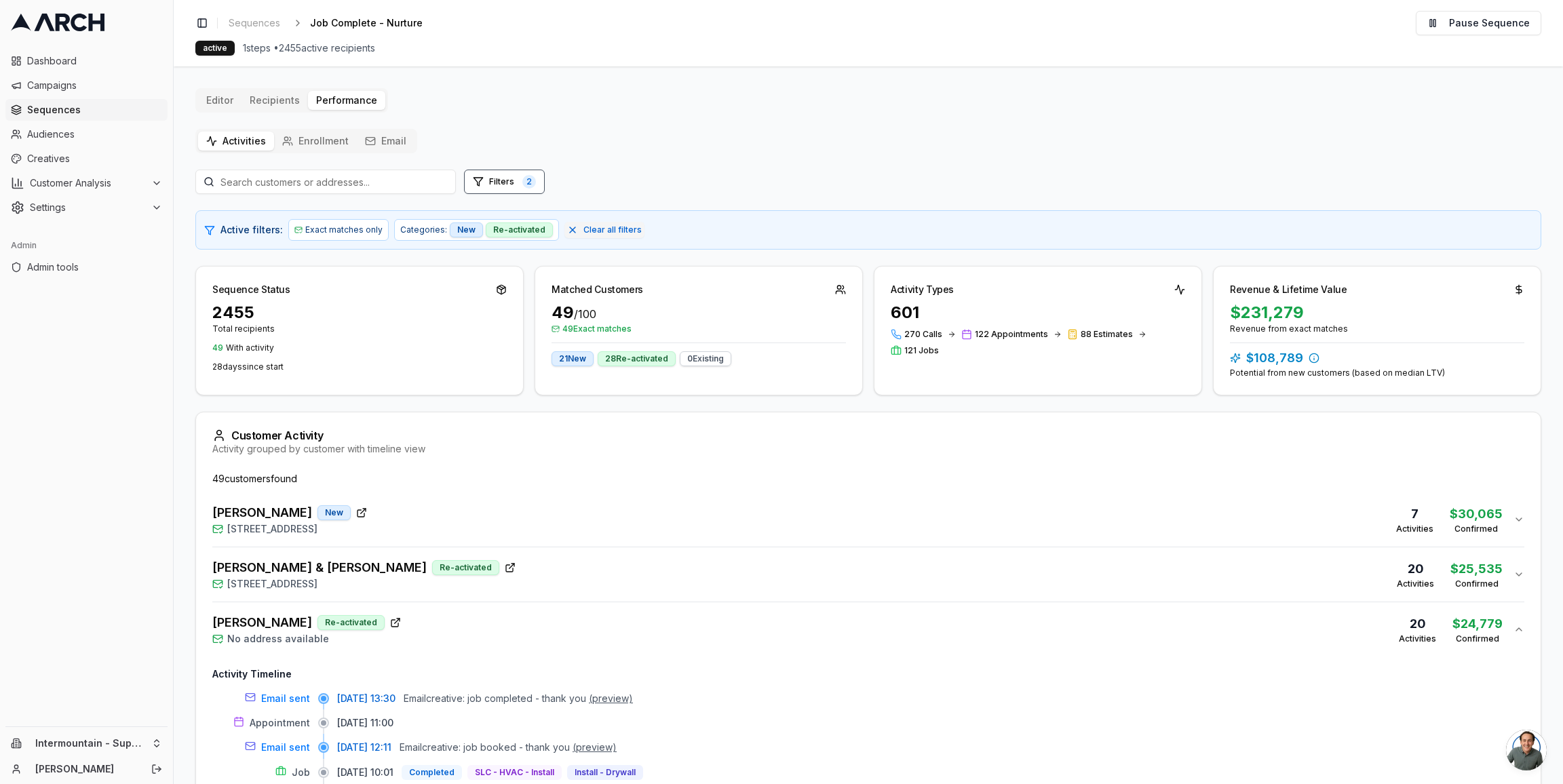
click at [770, 622] on div "[PERSON_NAME] Re-activated No address available 20 Activities $ 24,779 Confirmed" at bounding box center [863, 629] width 1302 height 33
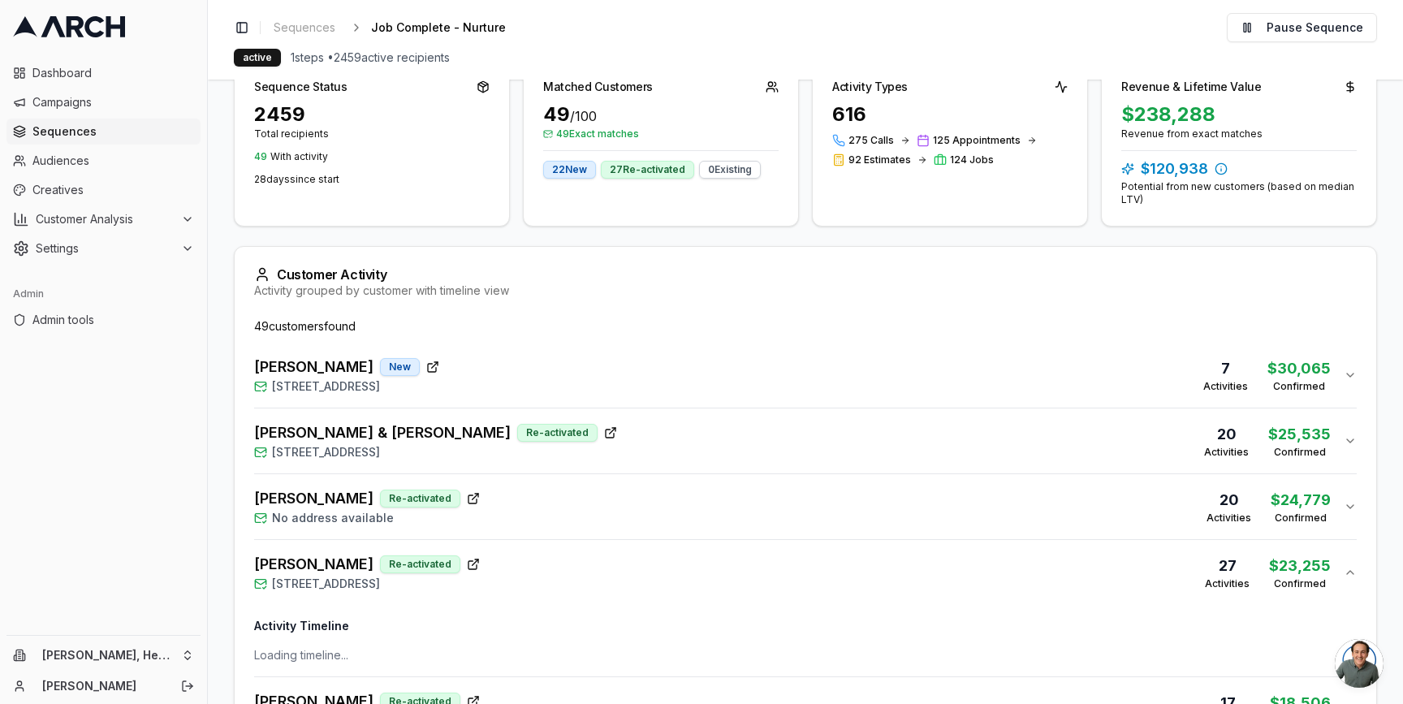
scroll to position [381, 0]
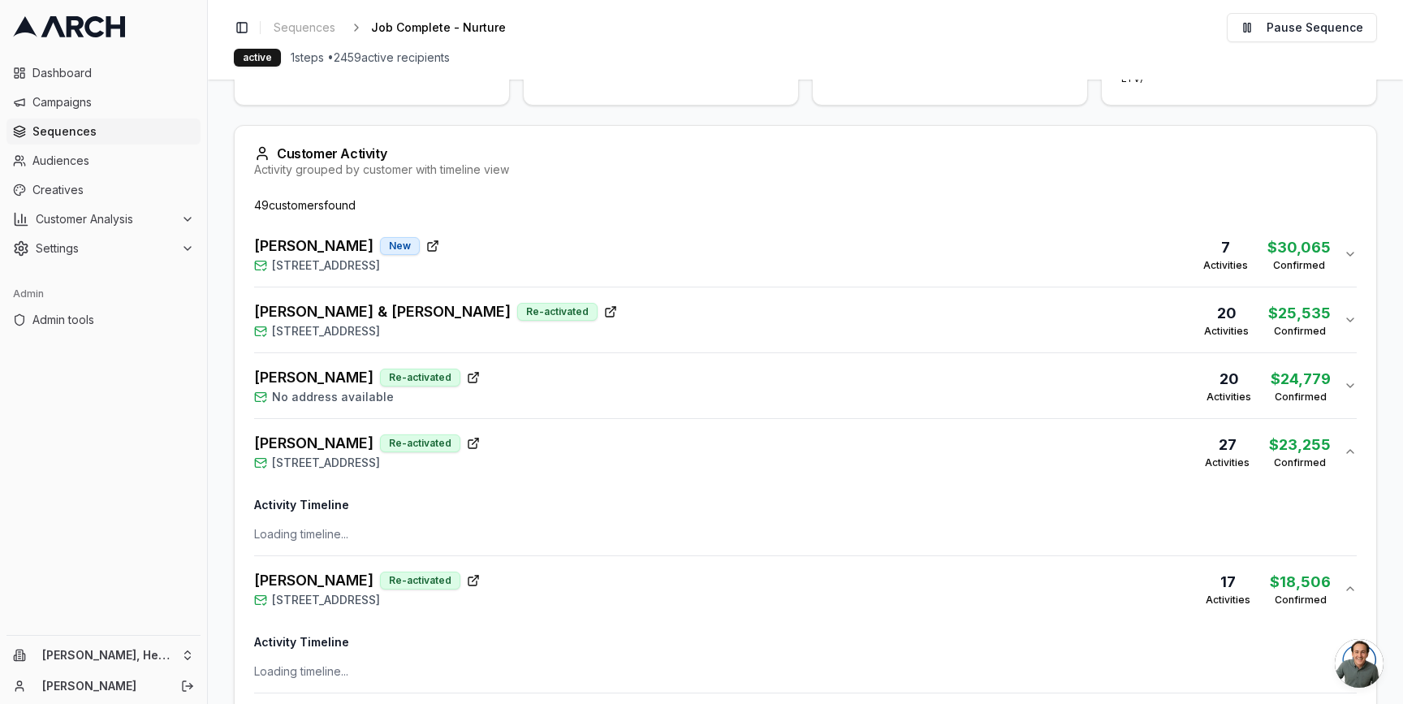
click at [627, 298] on button "[PERSON_NAME] & [PERSON_NAME] Re-activated [STREET_ADDRESS] 20 Activities $ 25,…" at bounding box center [805, 319] width 1103 height 65
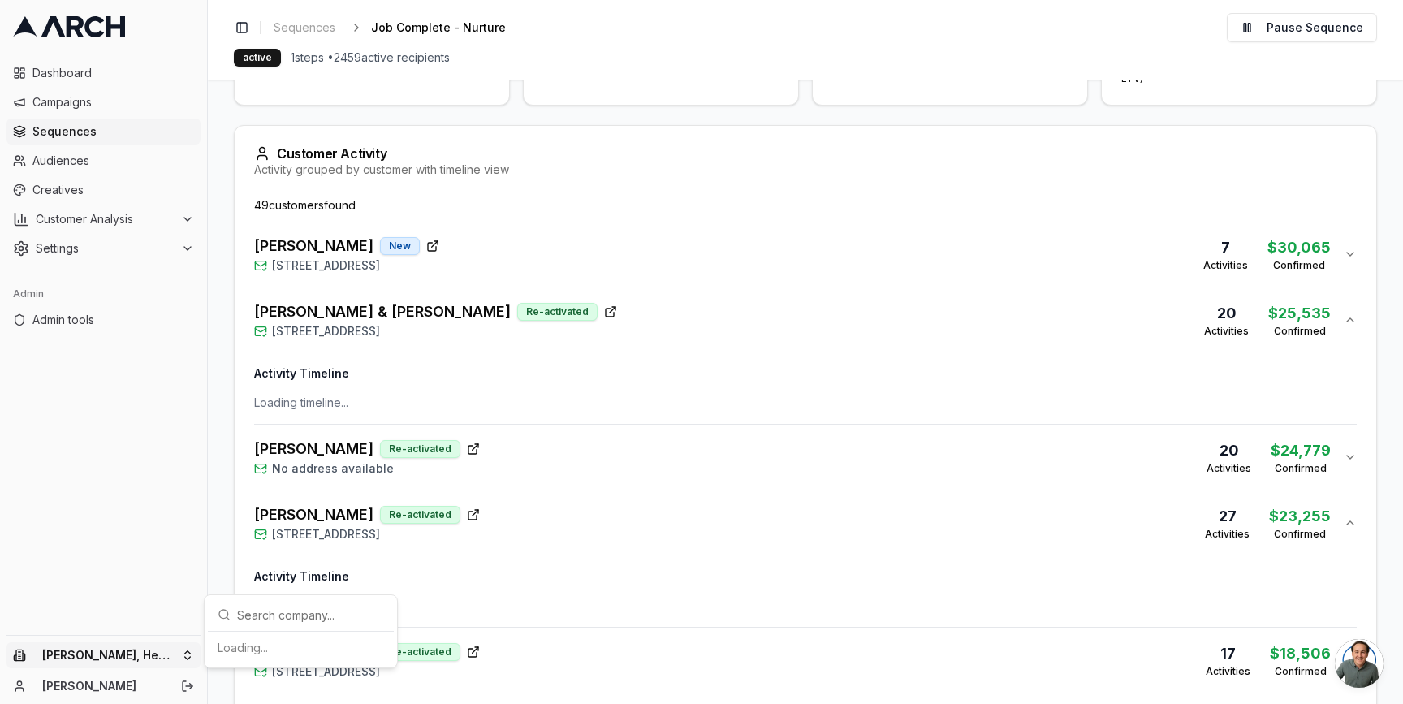
click at [175, 655] on html "Dashboard Campaigns Sequences Audiences Creatives Customer Analysis Settings Ad…" at bounding box center [701, 352] width 1403 height 704
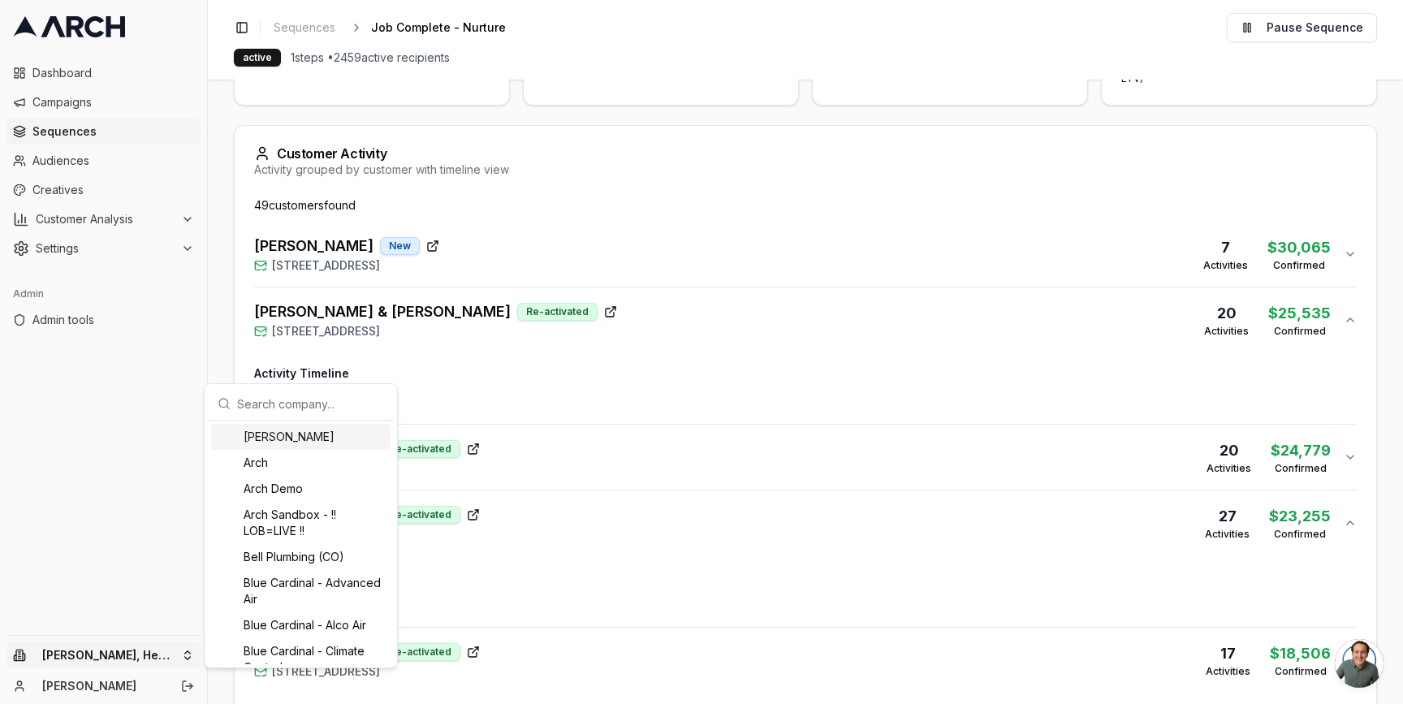
scroll to position [0, 0]
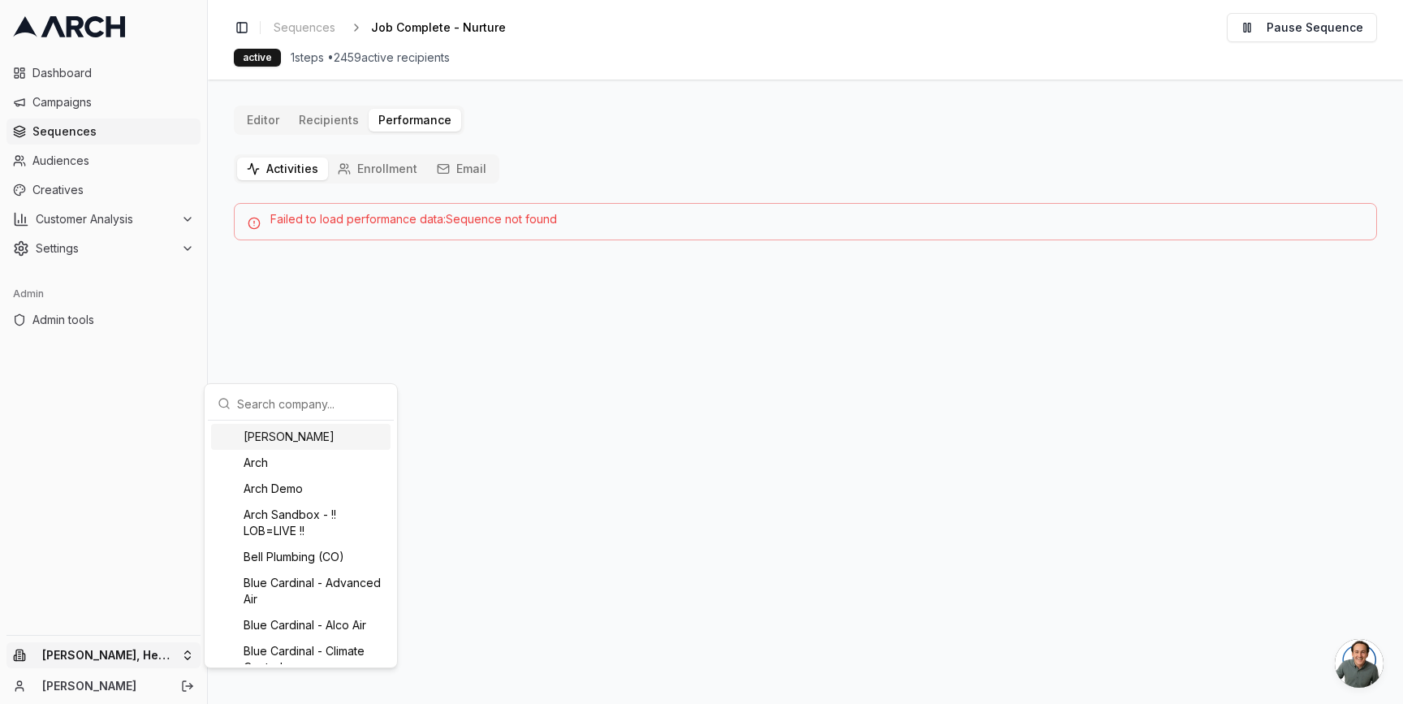
click at [286, 408] on input "text" at bounding box center [310, 403] width 147 height 32
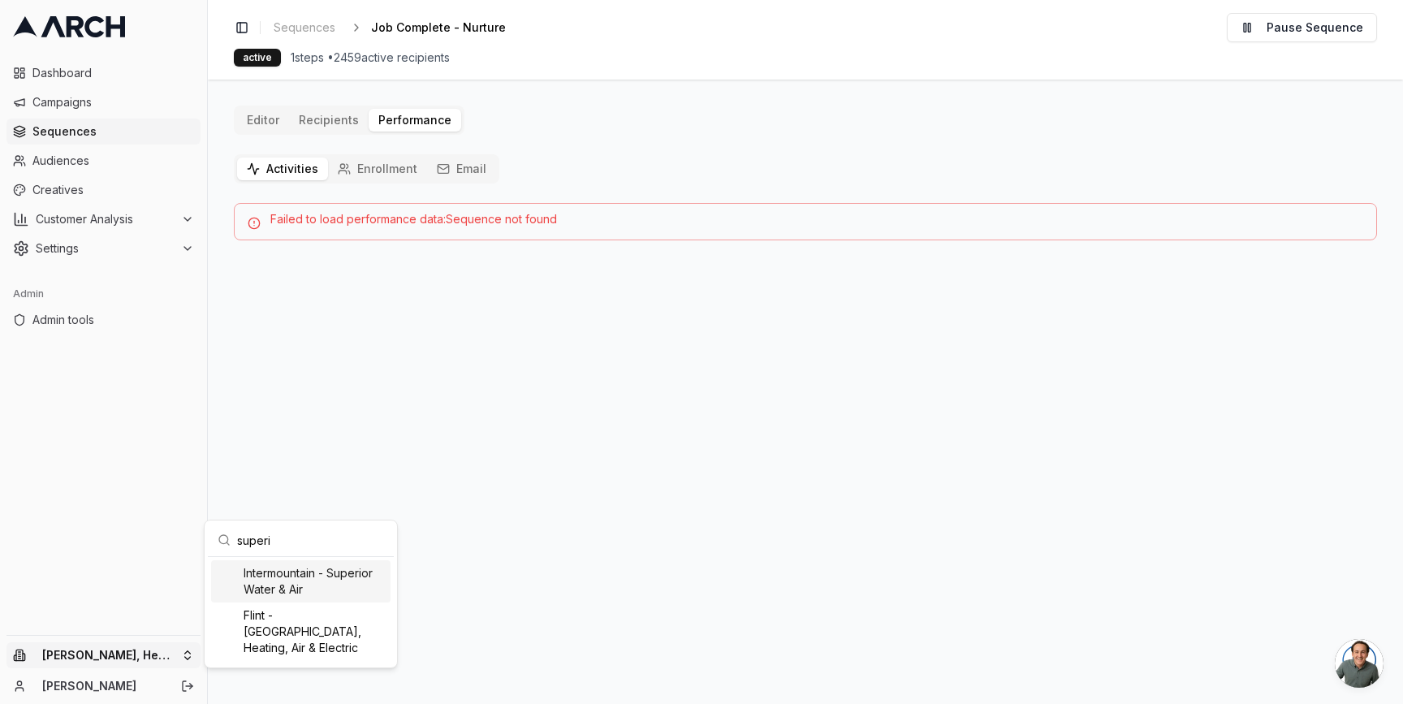
type input "superio"
